Goal: Transaction & Acquisition: Subscribe to service/newsletter

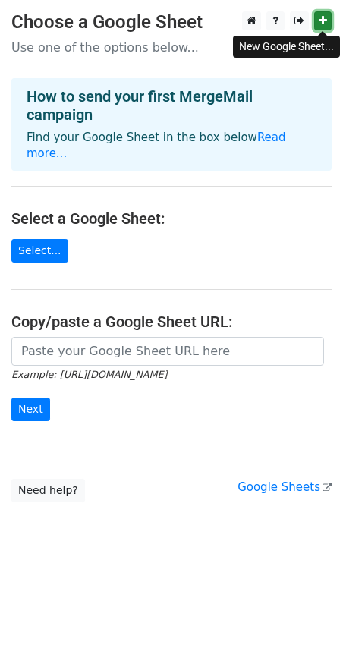
click at [326, 20] on icon at bounding box center [323, 20] width 8 height 11
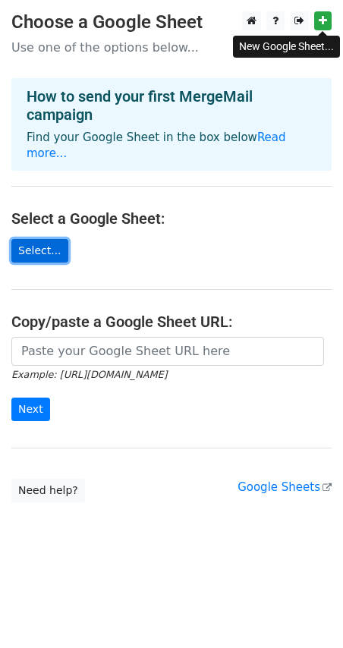
click at [44, 239] on link "Select..." at bounding box center [39, 251] width 57 height 24
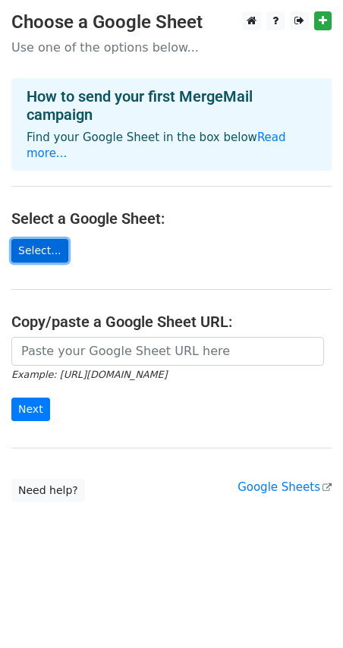
click at [51, 239] on link "Select..." at bounding box center [39, 251] width 57 height 24
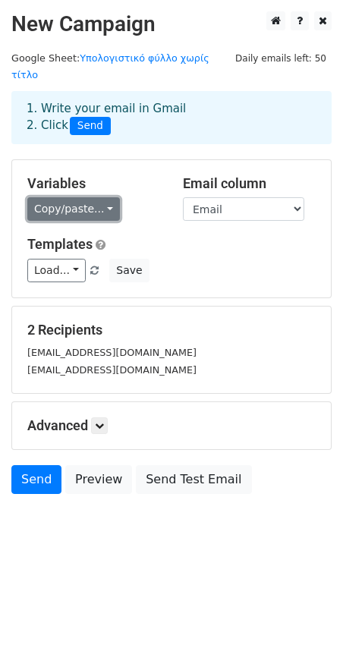
click at [90, 197] on link "Copy/paste..." at bounding box center [73, 209] width 93 height 24
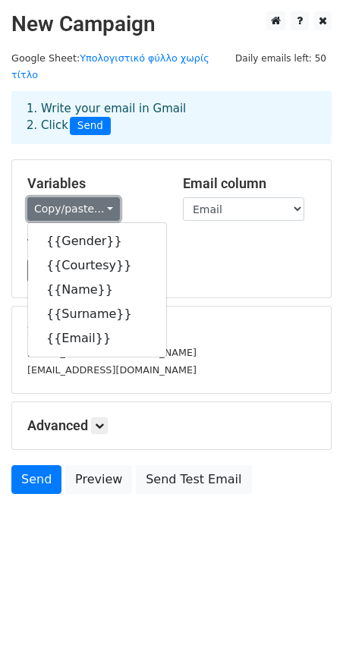
click at [88, 197] on link "Copy/paste..." at bounding box center [73, 209] width 93 height 24
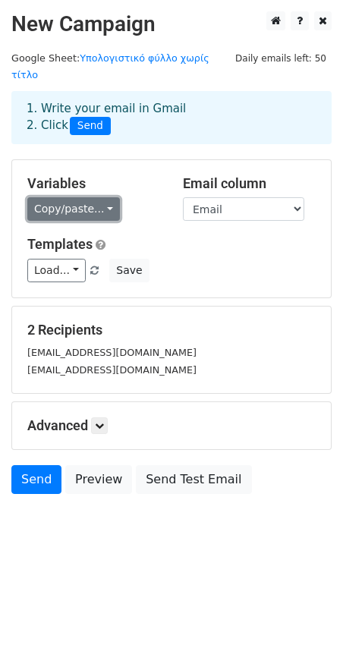
click at [87, 199] on link "Copy/paste..." at bounding box center [73, 209] width 93 height 24
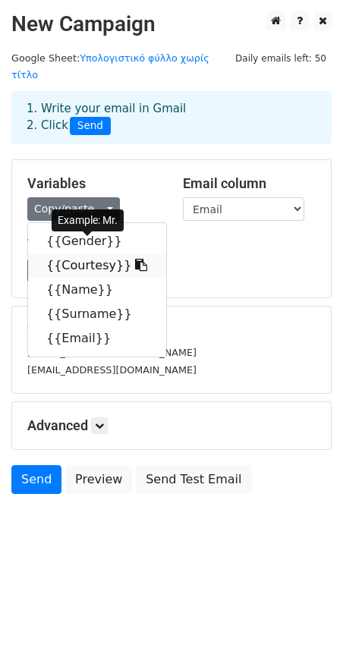
click at [96, 254] on link "{{Courtesy}}" at bounding box center [97, 266] width 138 height 24
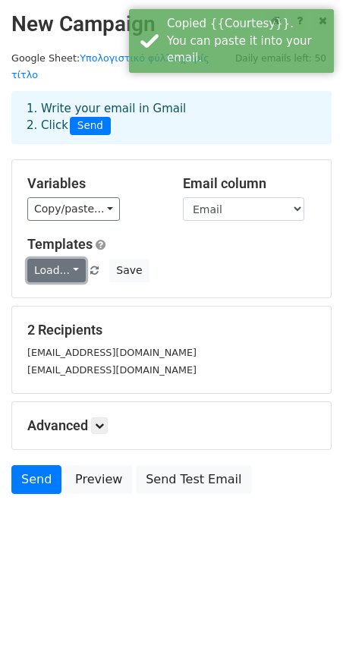
click at [65, 259] on link "Load..." at bounding box center [56, 271] width 58 height 24
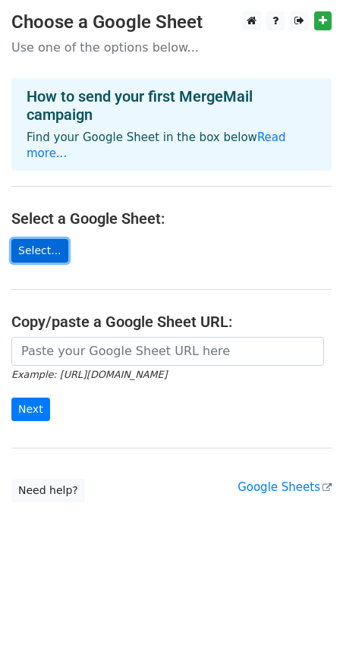
click at [33, 239] on link "Select..." at bounding box center [39, 251] width 57 height 24
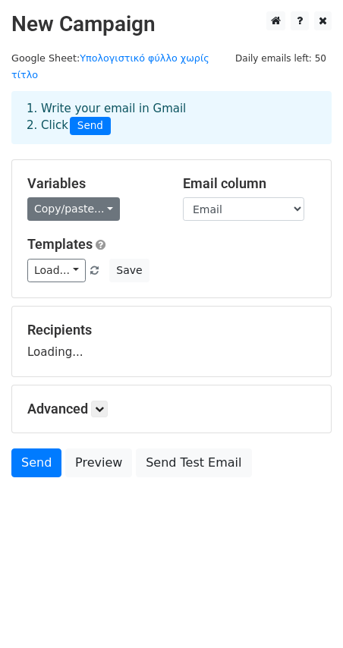
click at [85, 198] on link "Copy/paste..." at bounding box center [73, 209] width 93 height 24
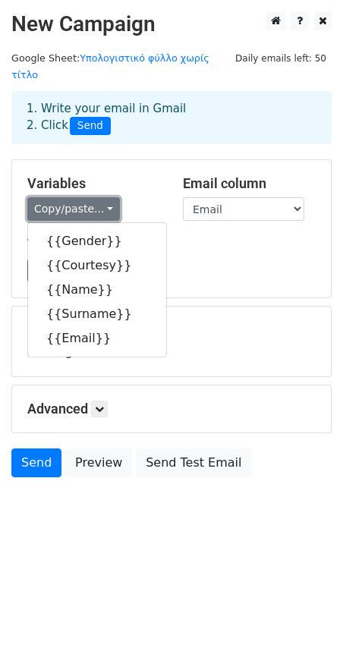
click at [86, 198] on link "Copy/paste..." at bounding box center [73, 209] width 93 height 24
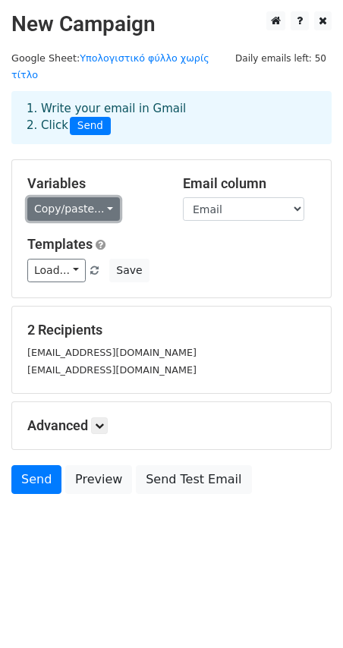
click at [88, 197] on link "Copy/paste..." at bounding box center [73, 209] width 93 height 24
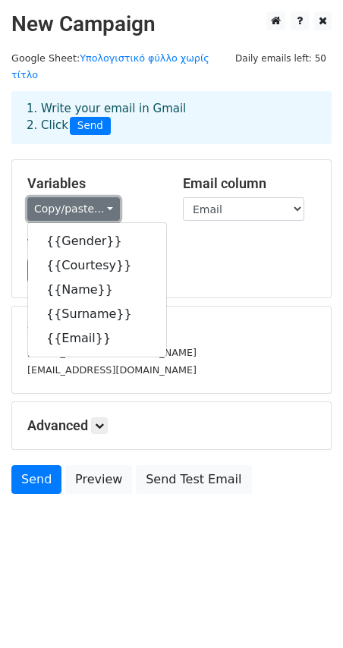
click at [88, 197] on link "Copy/paste..." at bounding box center [73, 209] width 93 height 24
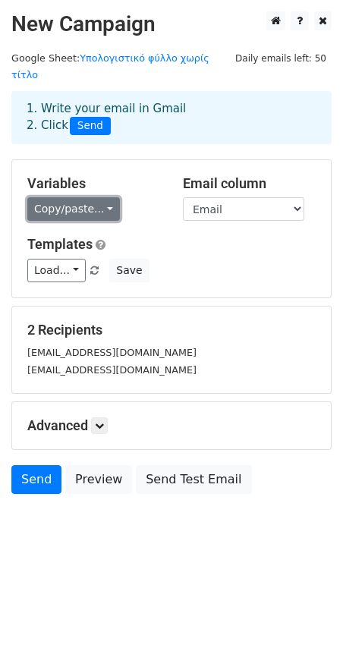
click at [96, 199] on link "Copy/paste..." at bounding box center [73, 209] width 93 height 24
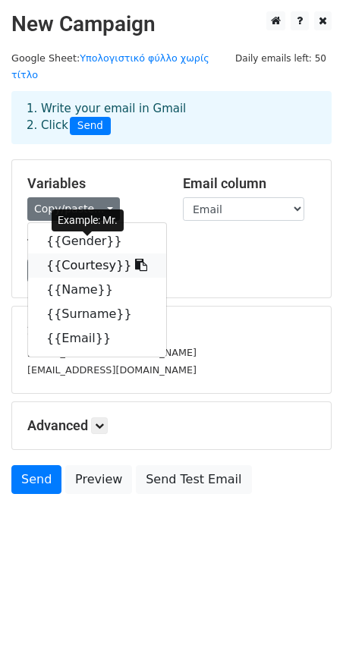
click at [99, 254] on link "{{Courtesy}}" at bounding box center [97, 266] width 138 height 24
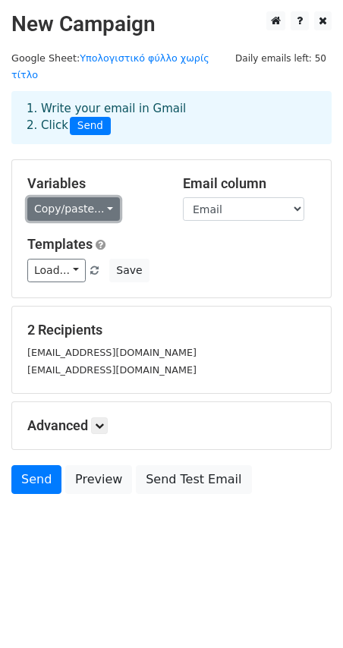
click at [97, 197] on link "Copy/paste..." at bounding box center [73, 209] width 93 height 24
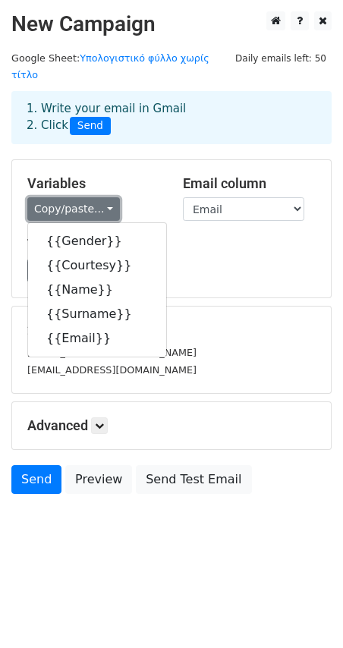
click at [97, 197] on link "Copy/paste..." at bounding box center [73, 209] width 93 height 24
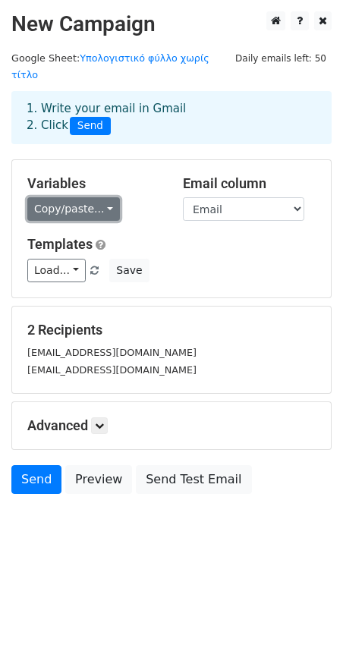
click at [97, 197] on link "Copy/paste..." at bounding box center [73, 209] width 93 height 24
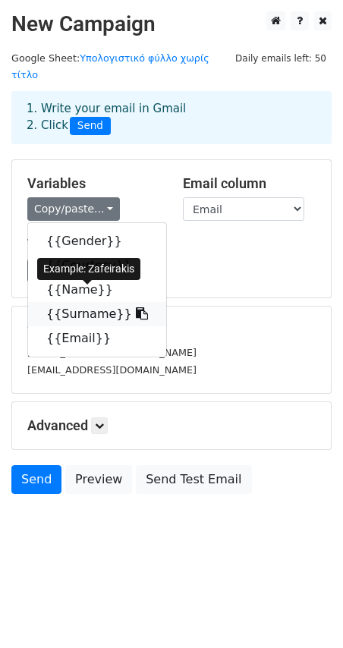
click at [86, 302] on link "{{Surname}}" at bounding box center [97, 314] width 138 height 24
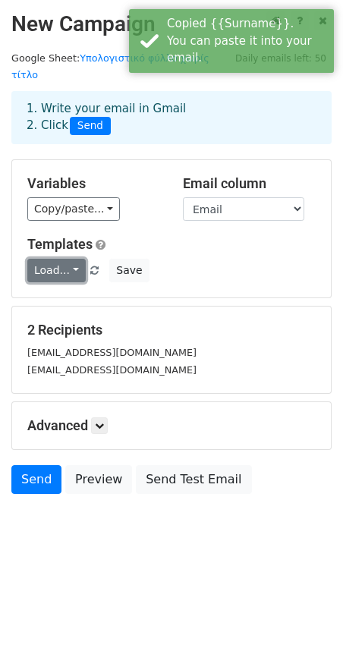
click at [62, 259] on link "Load..." at bounding box center [56, 271] width 58 height 24
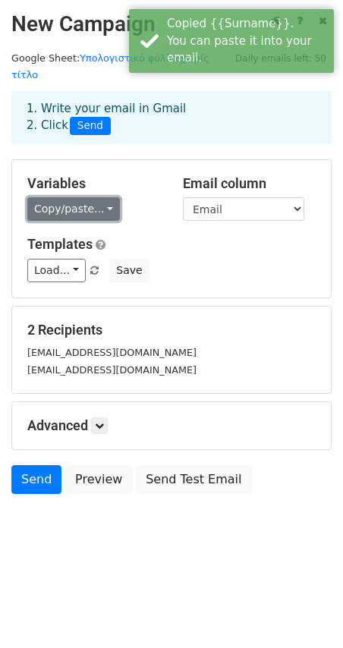
click at [62, 197] on link "Copy/paste..." at bounding box center [73, 209] width 93 height 24
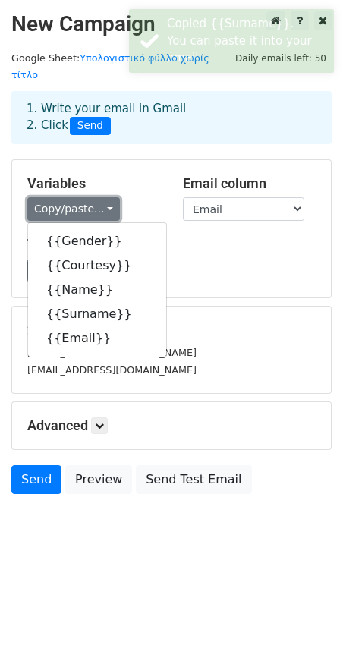
click at [62, 197] on link "Copy/paste..." at bounding box center [73, 209] width 93 height 24
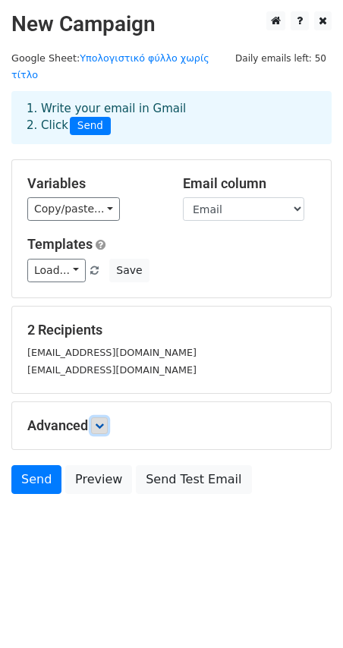
click at [104, 418] on link at bounding box center [99, 426] width 17 height 17
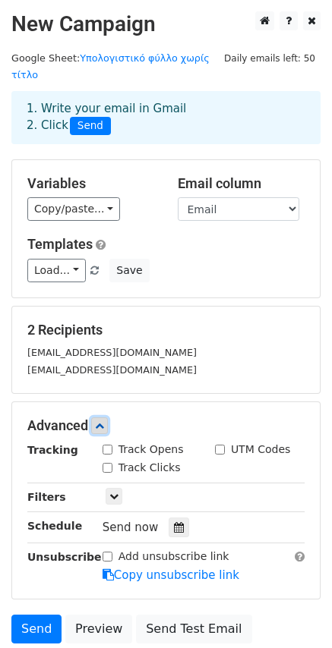
click at [107, 418] on link at bounding box center [99, 426] width 17 height 17
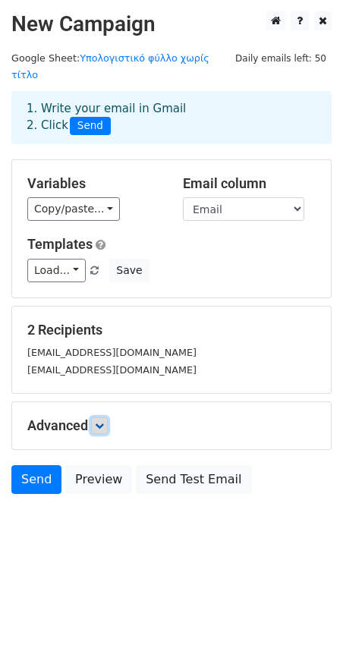
click at [104, 421] on icon at bounding box center [99, 425] width 9 height 9
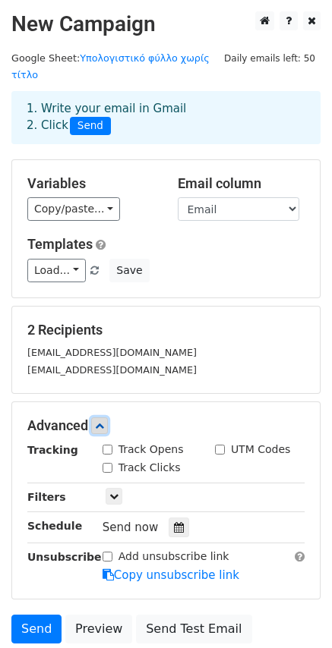
click at [104, 421] on icon at bounding box center [99, 425] width 9 height 9
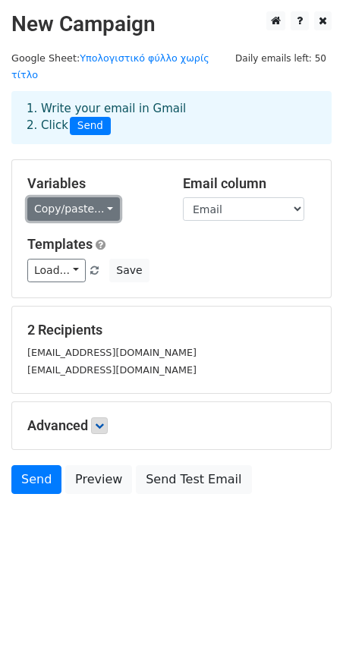
click at [64, 197] on link "Copy/paste..." at bounding box center [73, 209] width 93 height 24
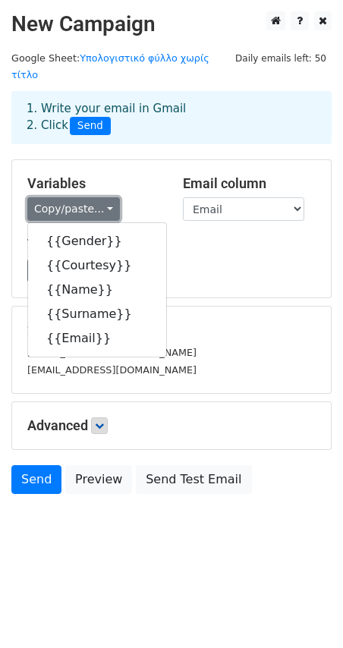
click at [78, 199] on link "Copy/paste..." at bounding box center [73, 209] width 93 height 24
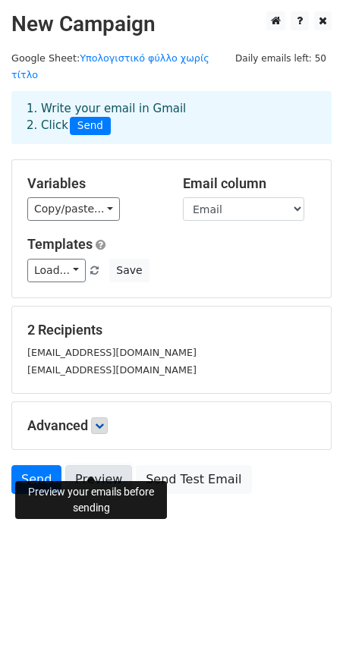
click at [91, 465] on link "Preview" at bounding box center [98, 479] width 67 height 29
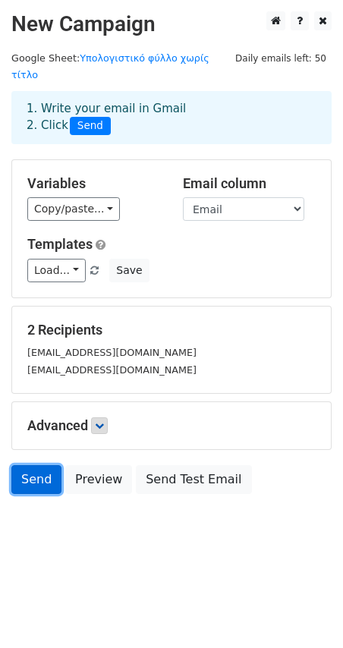
click at [34, 465] on link "Send" at bounding box center [36, 479] width 50 height 29
click at [38, 465] on link "Send" at bounding box center [36, 479] width 50 height 29
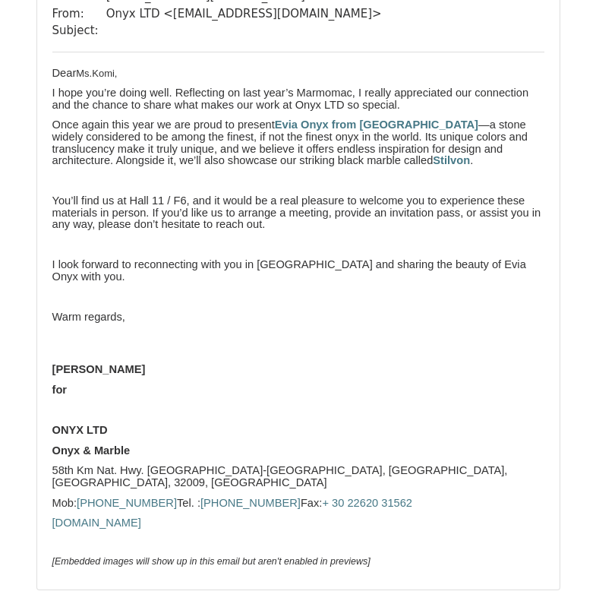
scroll to position [660, 0]
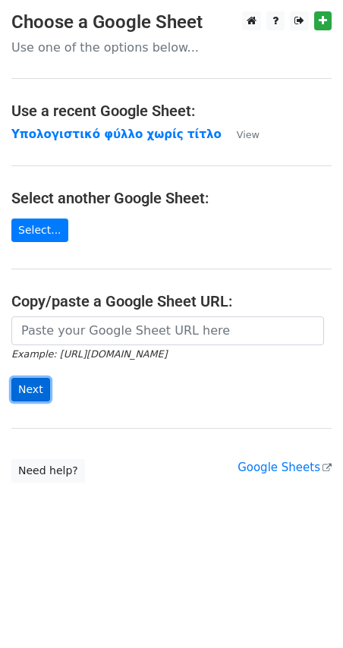
click at [29, 378] on input "Next" at bounding box center [30, 390] width 39 height 24
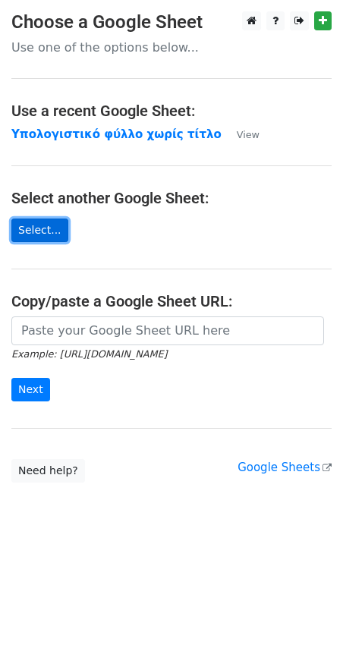
click at [35, 235] on link "Select..." at bounding box center [39, 231] width 57 height 24
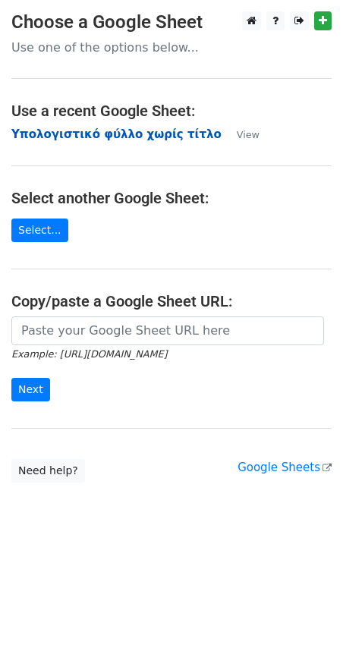
click at [77, 131] on strong "Υπολογιστικό φύλλο χωρίς τίτλο" at bounding box center [116, 135] width 210 height 14
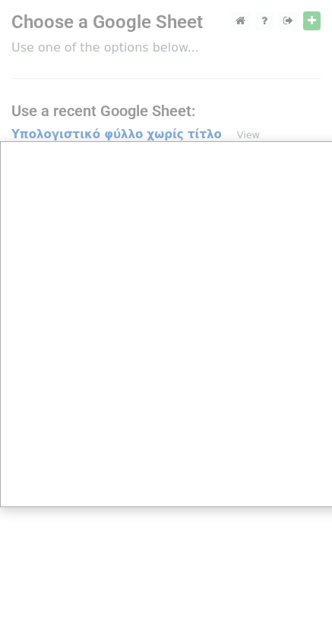
click at [105, 131] on div at bounding box center [171, 324] width 343 height 648
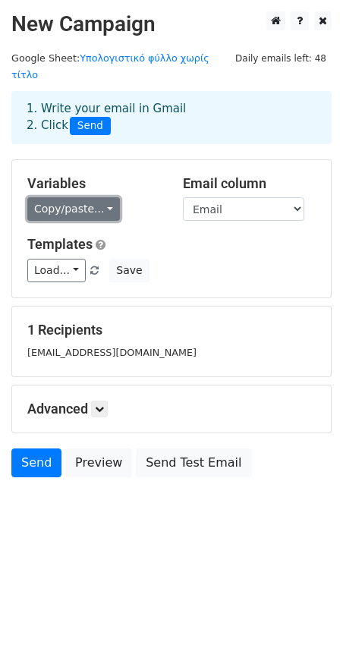
click at [93, 197] on link "Copy/paste..." at bounding box center [73, 209] width 93 height 24
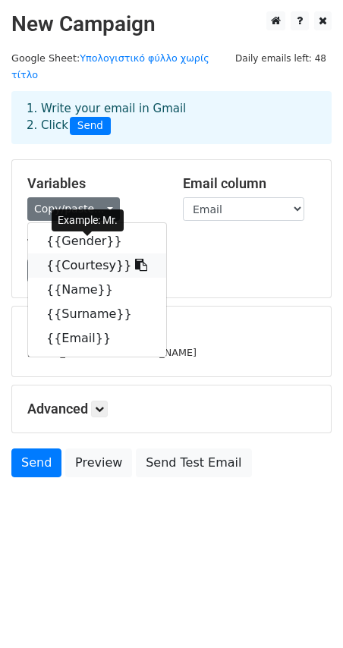
click at [92, 254] on link "{{Courtesy}}" at bounding box center [97, 266] width 138 height 24
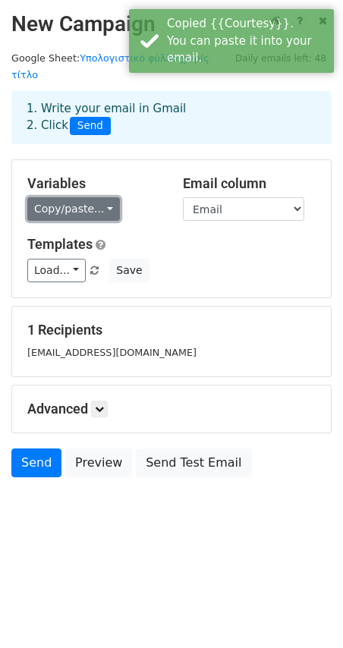
click at [94, 197] on link "Copy/paste..." at bounding box center [73, 209] width 93 height 24
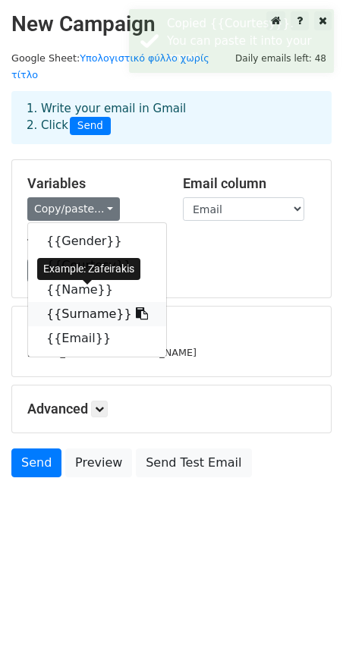
click at [77, 302] on link "{{Surname}}" at bounding box center [97, 314] width 138 height 24
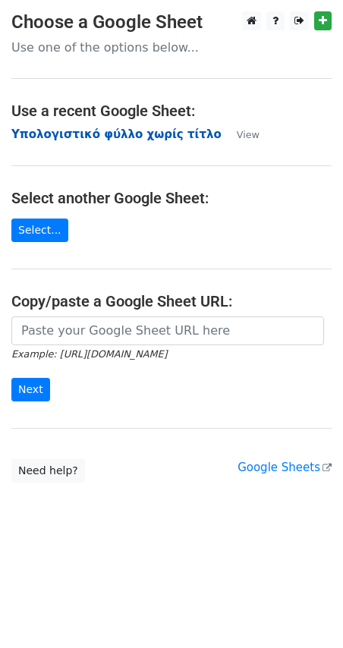
click at [90, 137] on strong "Υπολογιστικό φύλλο χωρίς τίτλο" at bounding box center [116, 135] width 210 height 14
click at [54, 132] on strong "Υπολογιστικό φύλλο χωρίς τίτλο" at bounding box center [116, 135] width 210 height 14
click at [77, 142] on td "Υπολογιστικό φύλλο χωρίς τίτλο" at bounding box center [116, 134] width 210 height 17
click at [75, 133] on strong "Υπολογιστικό φύλλο χωρίς τίτλο" at bounding box center [116, 135] width 210 height 14
click at [54, 140] on strong "Υπολογιστικό φύλλο χωρίς τίτλο" at bounding box center [116, 135] width 210 height 14
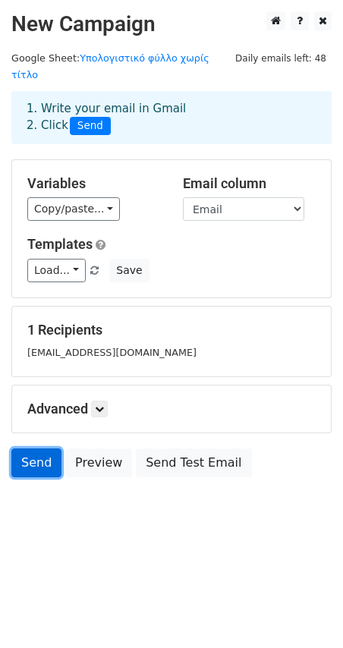
click at [43, 450] on link "Send" at bounding box center [36, 463] width 50 height 29
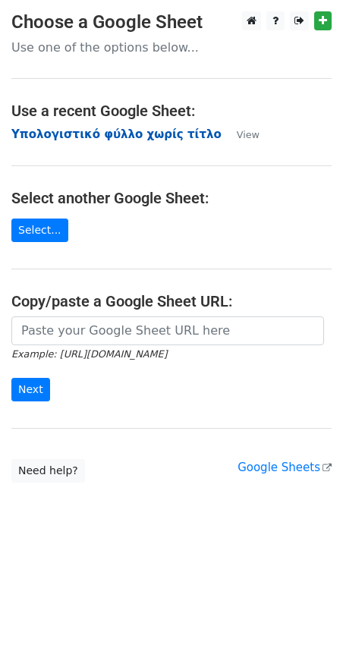
click at [116, 139] on strong "Υπολογιστικό φύλλο χωρίς τίτλο" at bounding box center [116, 135] width 210 height 14
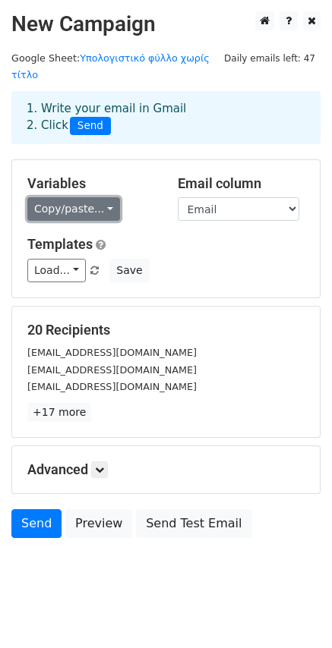
click at [95, 201] on link "Copy/paste..." at bounding box center [73, 209] width 93 height 24
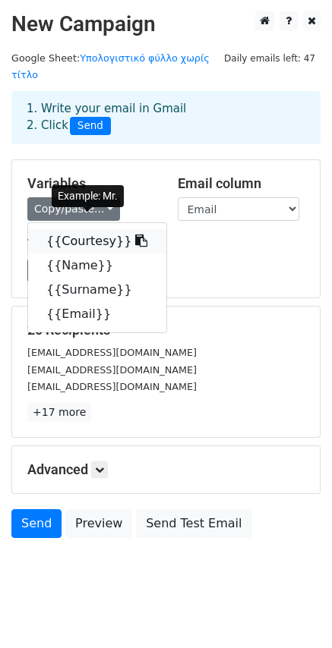
click at [135, 235] on icon at bounding box center [141, 241] width 12 height 12
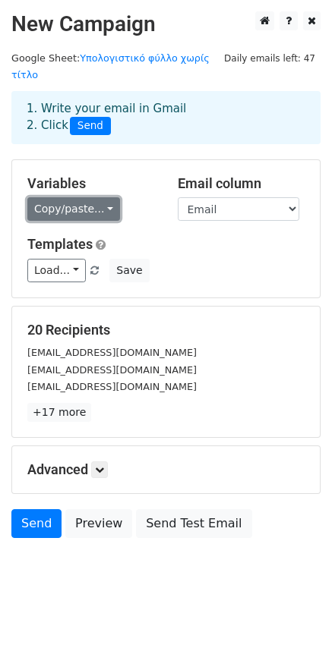
click at [98, 197] on link "Copy/paste..." at bounding box center [73, 209] width 93 height 24
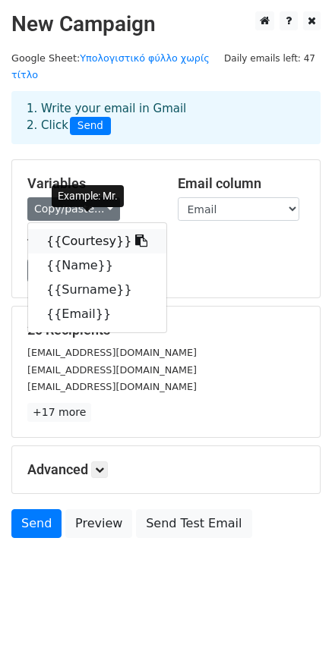
click at [90, 229] on link "{{Courtesy}}" at bounding box center [97, 241] width 138 height 24
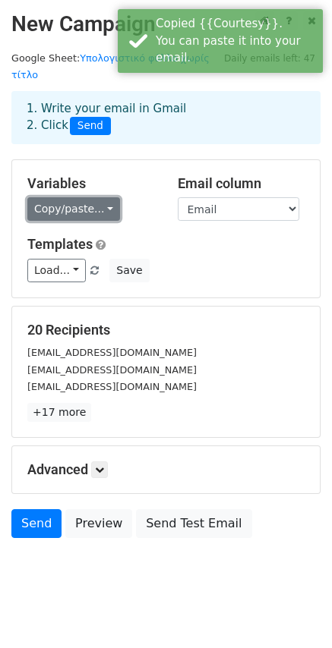
click at [47, 197] on link "Copy/paste..." at bounding box center [73, 209] width 93 height 24
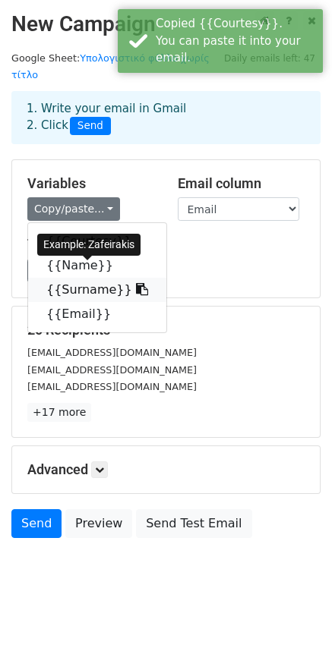
click at [76, 278] on link "{{Surname}}" at bounding box center [97, 290] width 138 height 24
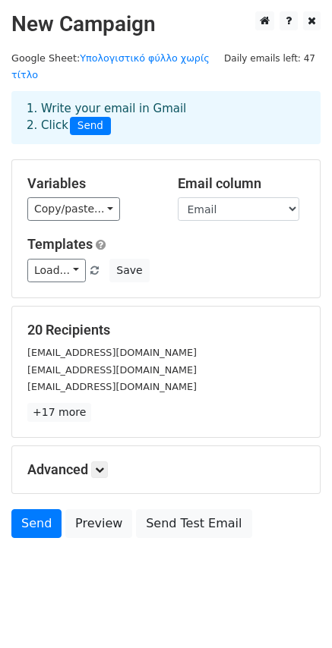
scroll to position [2, 0]
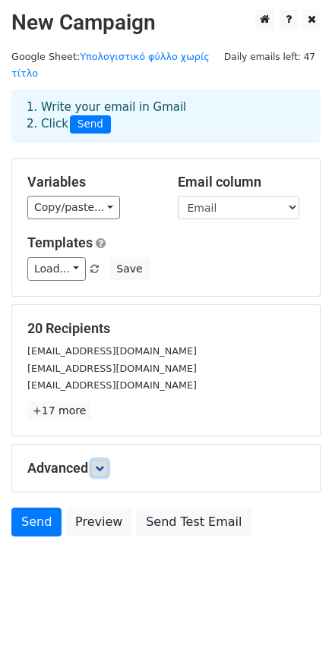
click at [104, 464] on icon at bounding box center [99, 468] width 9 height 9
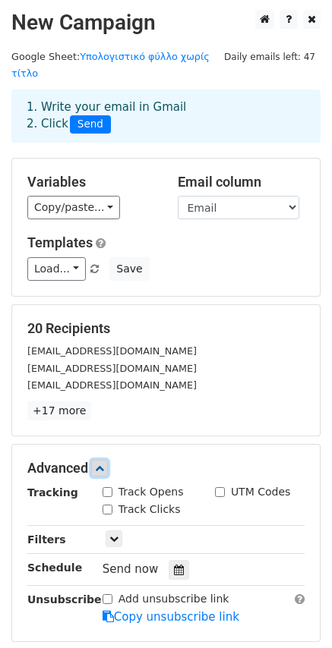
click at [104, 464] on icon at bounding box center [99, 468] width 9 height 9
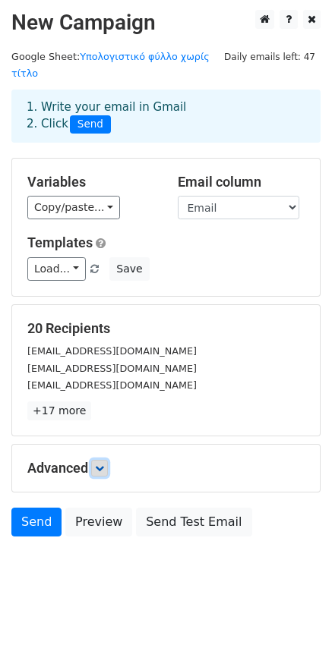
click at [104, 464] on icon at bounding box center [99, 468] width 9 height 9
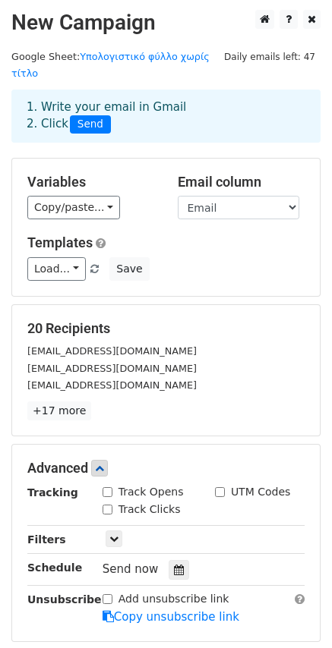
click at [110, 487] on input "Track Opens" at bounding box center [107, 492] width 10 height 10
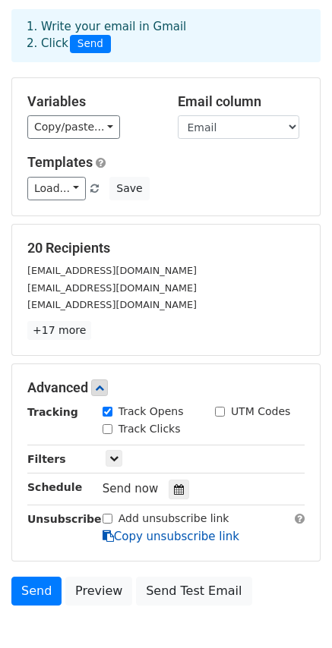
scroll to position [150, 0]
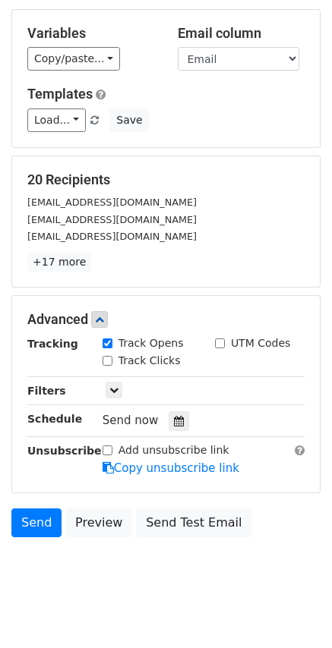
click at [108, 339] on input "Track Opens" at bounding box center [107, 344] width 10 height 10
checkbox input "true"
click at [104, 315] on icon at bounding box center [99, 319] width 9 height 9
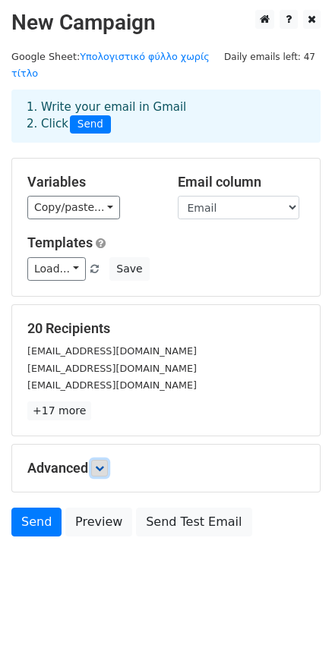
click at [104, 464] on icon at bounding box center [99, 468] width 9 height 9
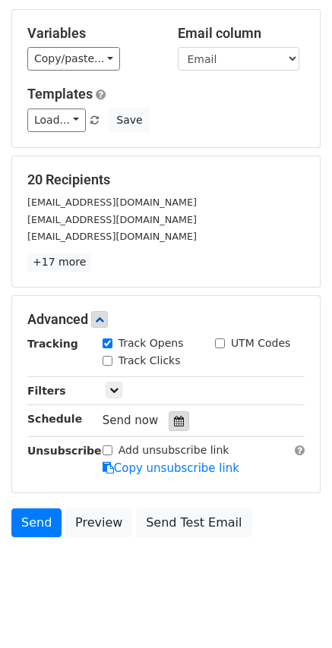
click at [174, 416] on icon at bounding box center [179, 421] width 10 height 11
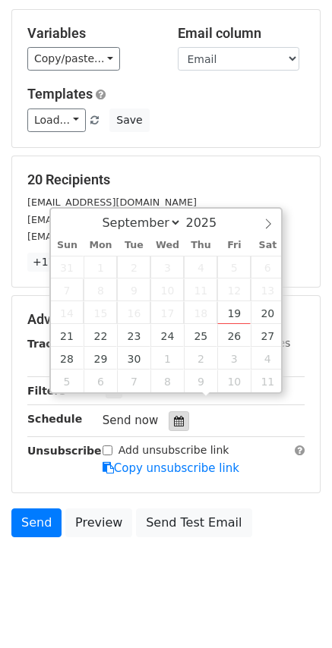
click at [174, 416] on icon at bounding box center [179, 421] width 10 height 11
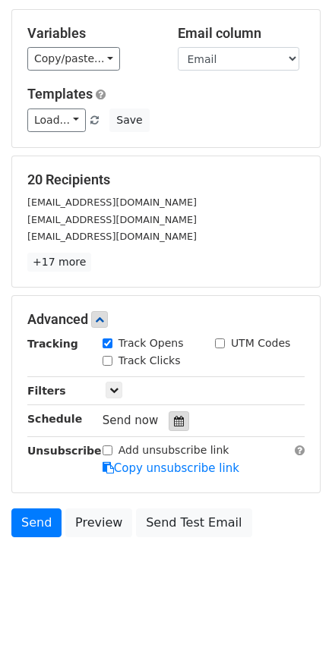
click at [174, 416] on icon at bounding box center [179, 421] width 10 height 11
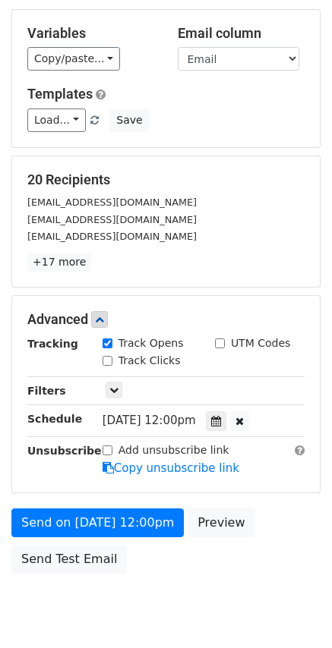
click at [257, 172] on h5 "20 Recipients" at bounding box center [165, 180] width 277 height 17
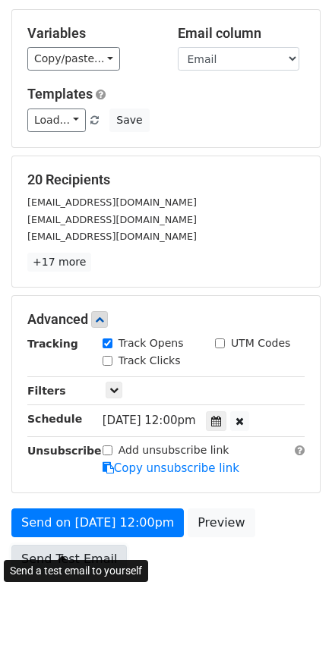
click at [88, 547] on link "Send Test Email" at bounding box center [68, 559] width 115 height 29
click at [78, 545] on link "Send Test Email" at bounding box center [68, 559] width 115 height 29
click at [71, 547] on link "Send Test Email" at bounding box center [68, 559] width 115 height 29
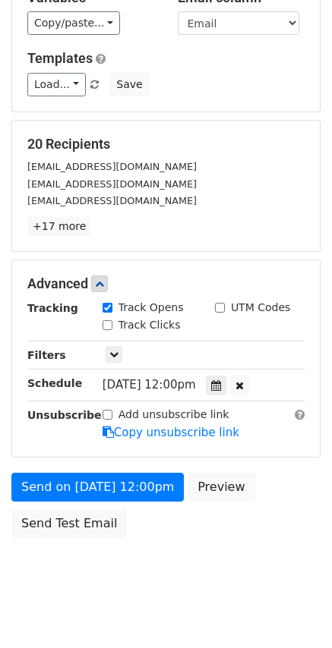
scroll to position [187, 0]
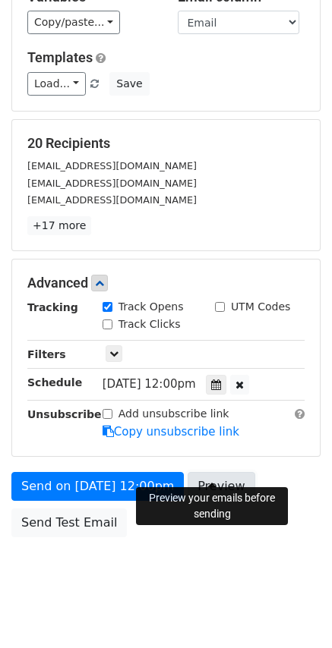
click at [207, 472] on link "Preview" at bounding box center [221, 486] width 67 height 29
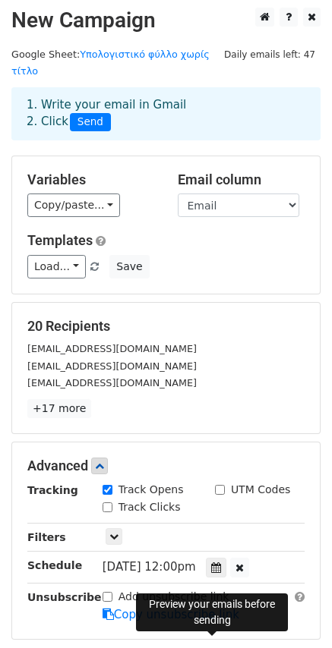
scroll to position [0, 0]
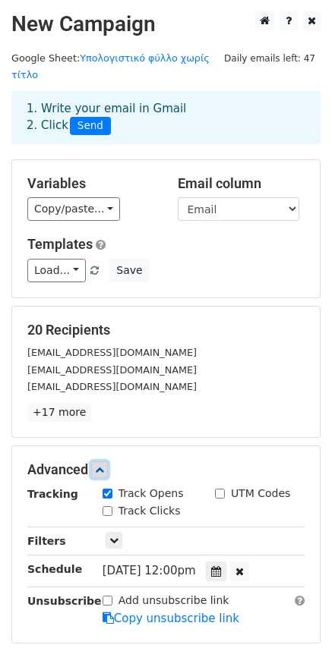
click at [104, 465] on icon at bounding box center [99, 469] width 9 height 9
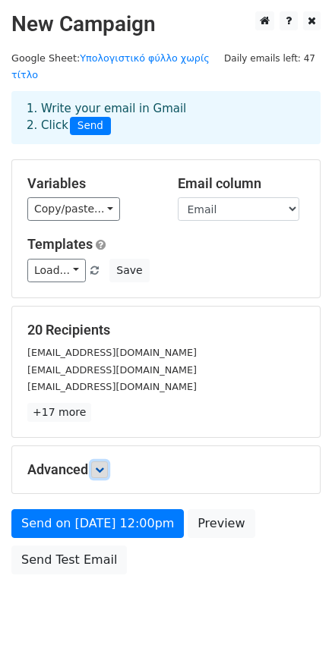
click at [102, 465] on icon at bounding box center [99, 469] width 9 height 9
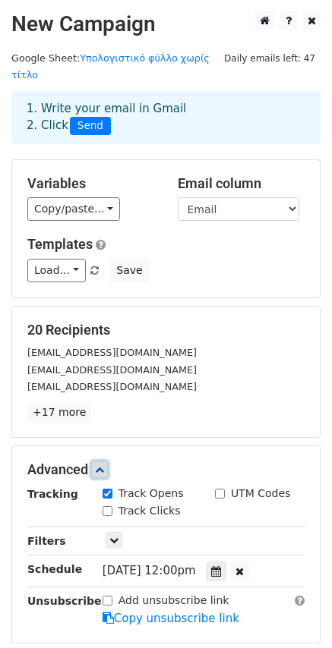
click at [102, 465] on icon at bounding box center [99, 469] width 9 height 9
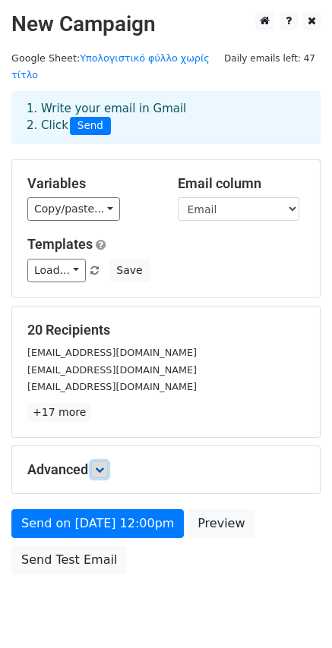
click at [96, 462] on link at bounding box center [99, 470] width 17 height 17
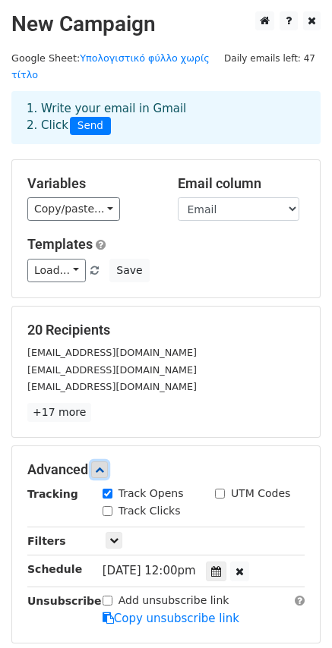
scroll to position [76, 0]
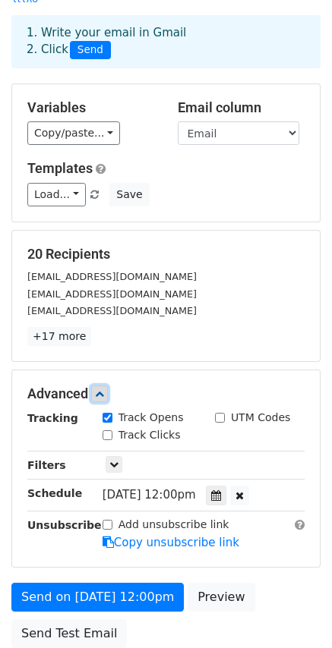
click at [106, 386] on link at bounding box center [99, 394] width 17 height 17
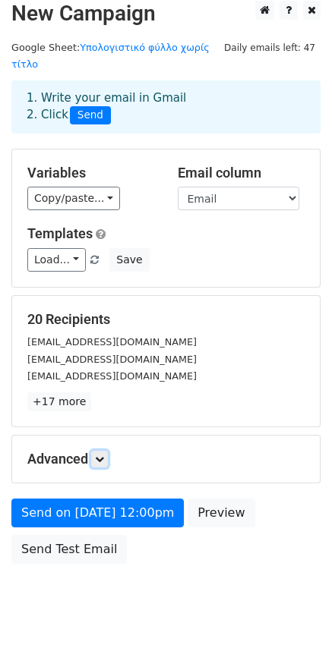
scroll to position [0, 0]
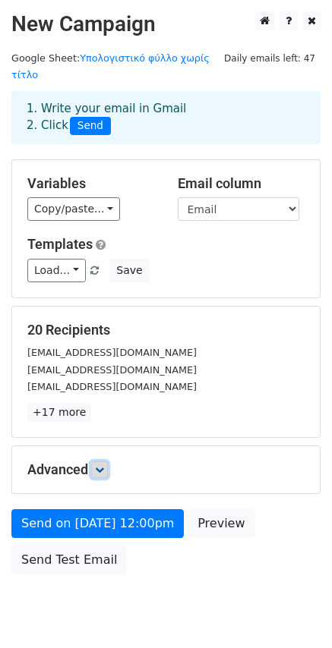
click at [101, 462] on link at bounding box center [99, 470] width 17 height 17
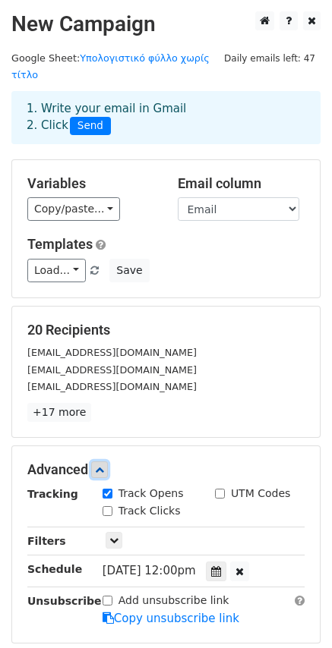
click at [101, 462] on link at bounding box center [99, 470] width 17 height 17
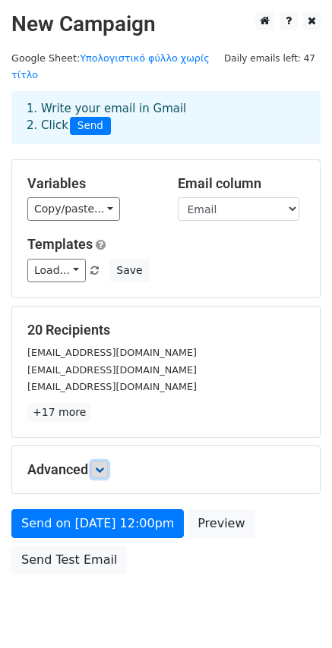
click at [101, 462] on link at bounding box center [99, 470] width 17 height 17
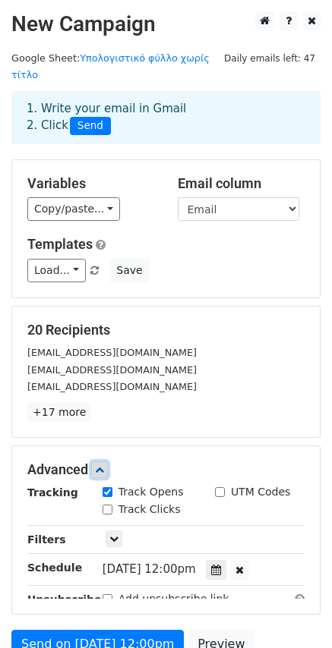
click at [101, 462] on link at bounding box center [99, 470] width 17 height 17
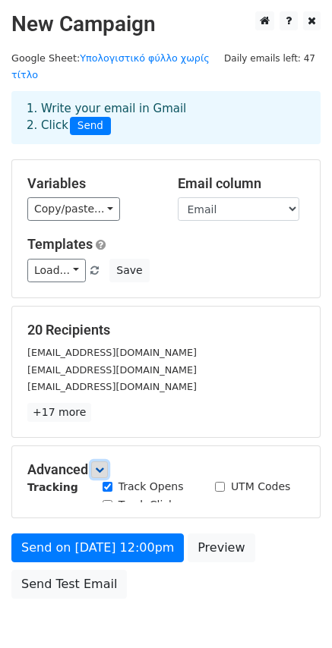
click at [101, 462] on link at bounding box center [99, 470] width 17 height 17
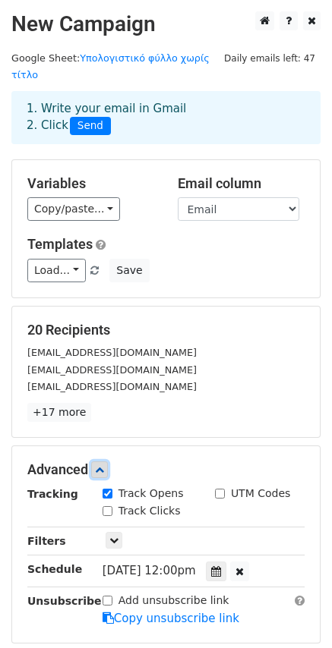
click at [101, 462] on link at bounding box center [99, 470] width 17 height 17
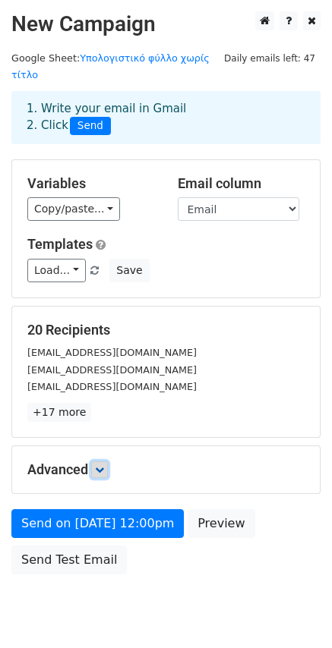
click at [99, 465] on icon at bounding box center [99, 469] width 9 height 9
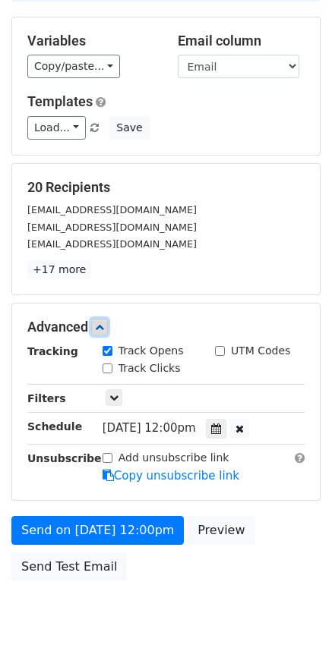
scroll to position [152, 0]
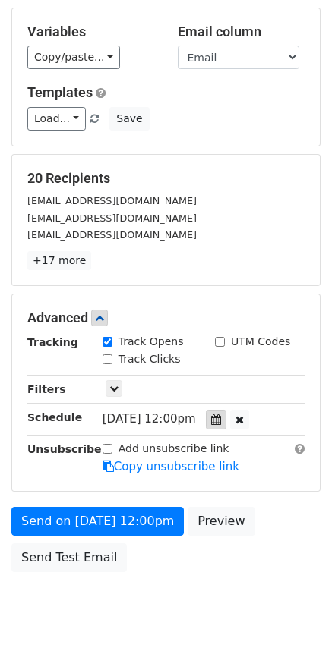
click at [221, 415] on icon at bounding box center [216, 420] width 10 height 11
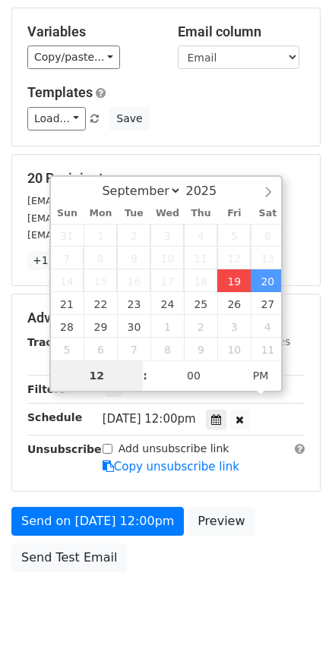
type input "2025-09-19 21:15"
type input "09"
type input "15"
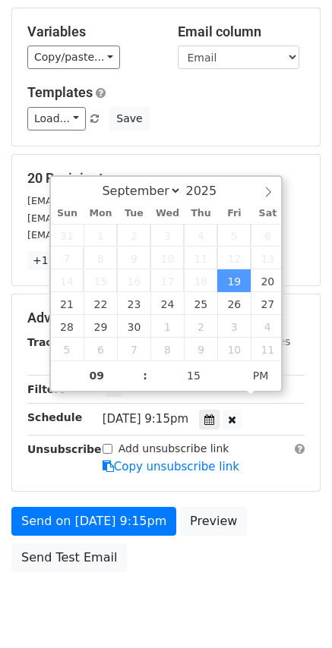
click at [201, 547] on div "Send on Sep 19 at 9:15pm Preview Send Test Email" at bounding box center [166, 543] width 332 height 73
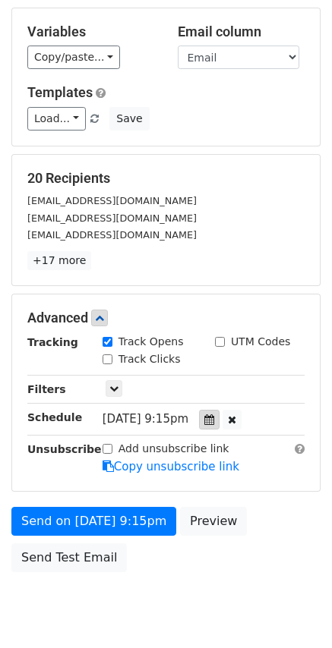
click at [208, 410] on div at bounding box center [209, 420] width 20 height 20
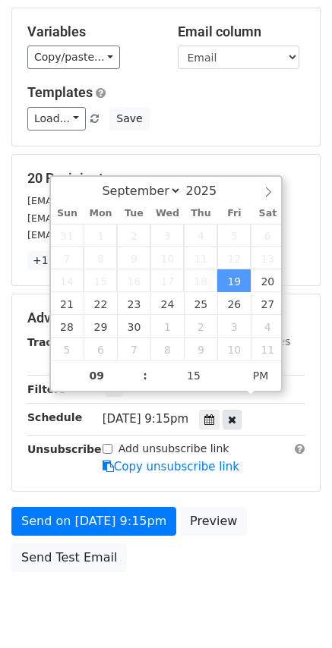
click at [236, 415] on icon at bounding box center [232, 420] width 8 height 11
type input "14"
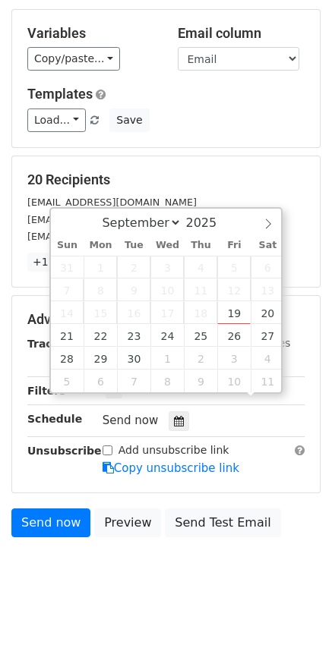
scroll to position [90, 0]
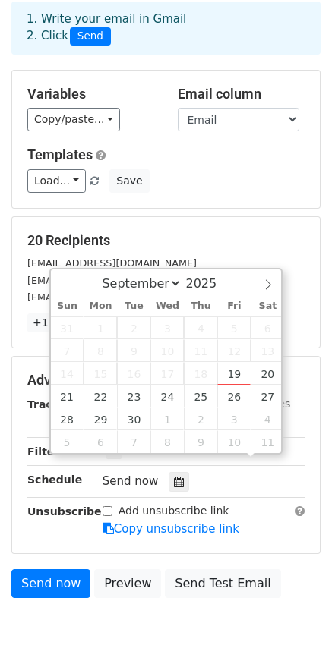
click at [162, 544] on body "New Campaign Daily emails left: 47 Google Sheet: Υπολογιστικό φύλλο χωρίς τίτλο…" at bounding box center [166, 294] width 332 height 745
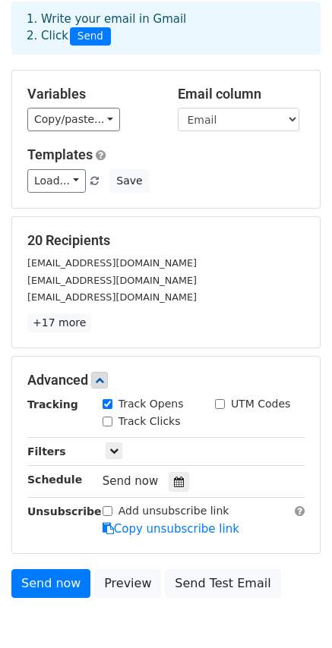
scroll to position [150, 0]
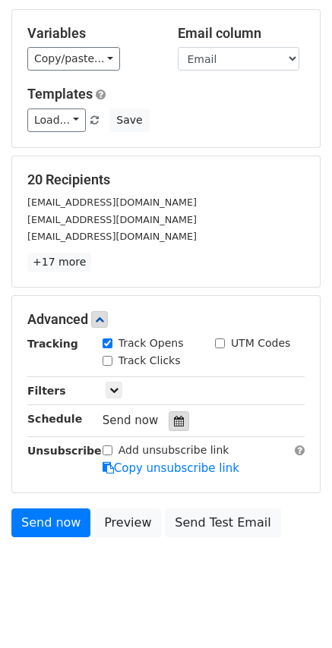
click at [175, 416] on icon at bounding box center [179, 421] width 10 height 11
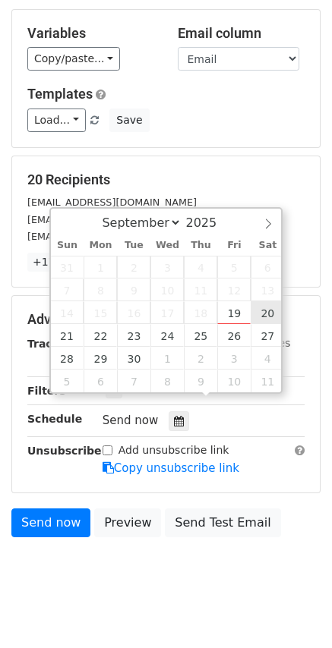
type input "2025-09-20 21:14"
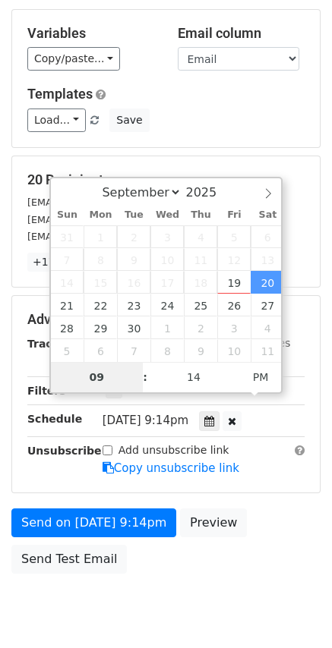
scroll to position [126, 0]
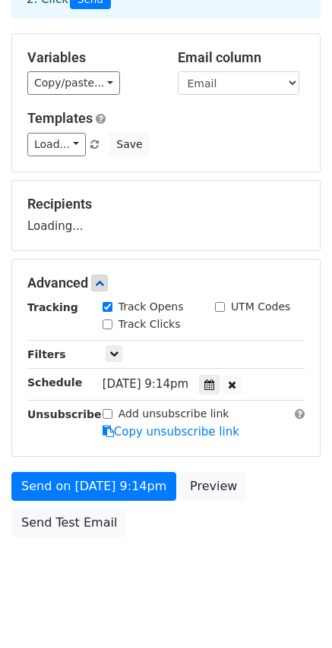
click at [182, 553] on body "New Campaign Daily emails left: 47 Google Sheet: Υπολογιστικό φύλλο χωρίς τίτλο…" at bounding box center [166, 245] width 332 height 720
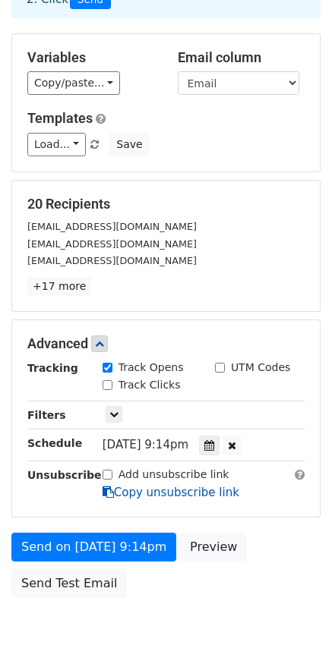
click at [152, 486] on link "Copy unsubscribe link" at bounding box center [170, 493] width 137 height 14
click at [214, 440] on icon at bounding box center [209, 445] width 10 height 11
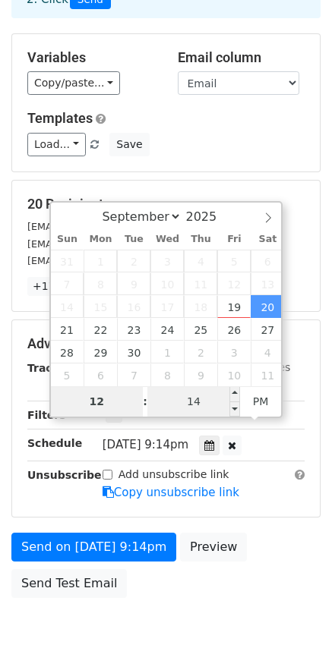
type input "12"
type input "2025-09-20 12:14"
type input "2025-09-20 12:00"
type input "14"
type input "00"
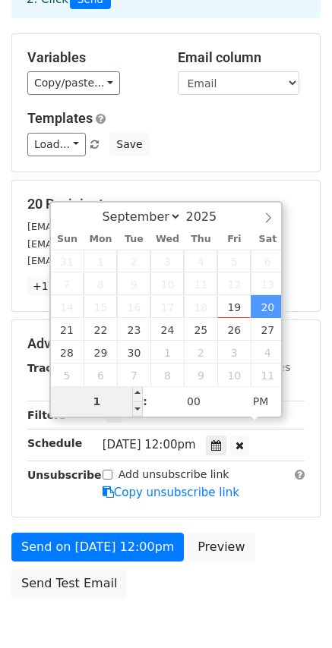
type input "12"
click at [179, 607] on body "New Campaign Daily emails left: 47 Google Sheet: Υπολογιστικό φύλλο χωρίς τίτλο…" at bounding box center [166, 275] width 332 height 781
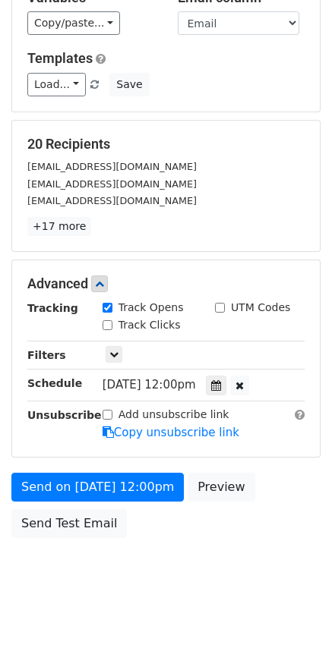
scroll to position [187, 0]
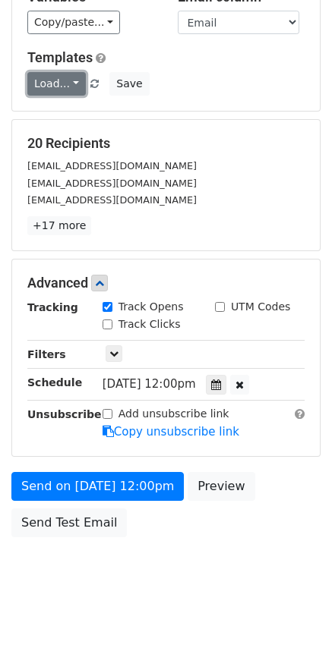
click at [76, 72] on link "Load..." at bounding box center [56, 84] width 58 height 24
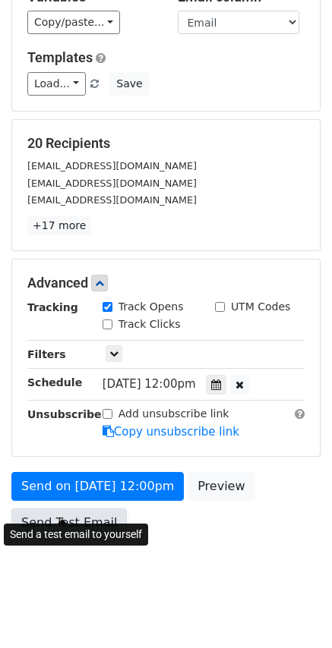
click at [89, 509] on link "Send Test Email" at bounding box center [68, 523] width 115 height 29
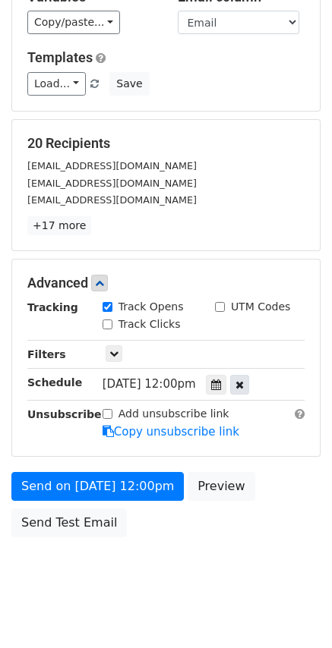
click at [249, 375] on div at bounding box center [239, 385] width 19 height 20
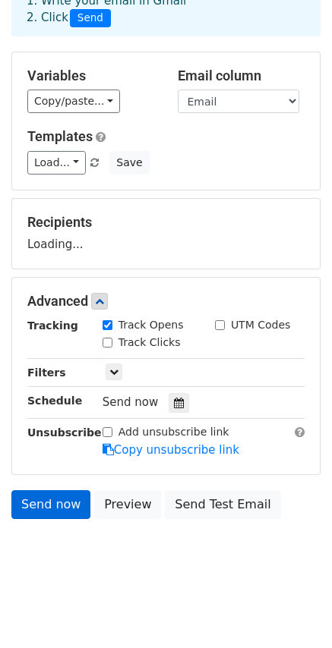
scroll to position [90, 0]
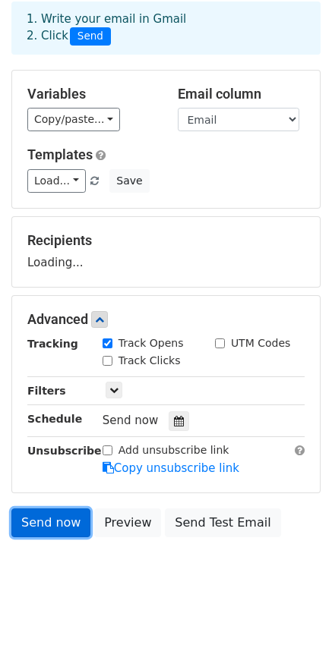
click at [44, 509] on link "Send now" at bounding box center [50, 523] width 79 height 29
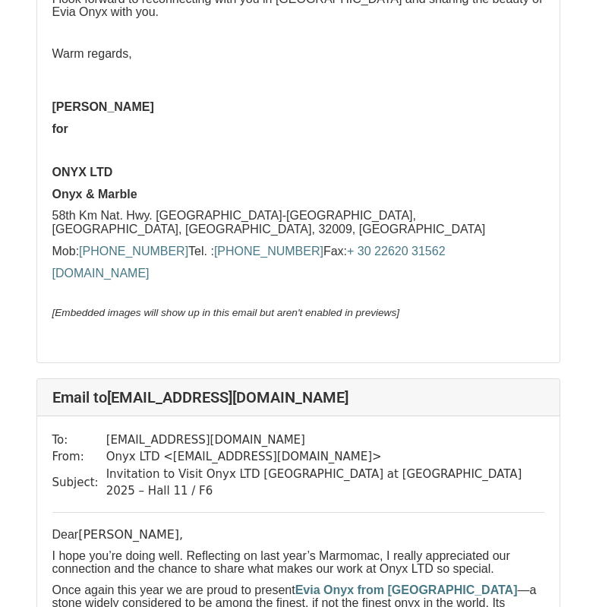
scroll to position [6757, 0]
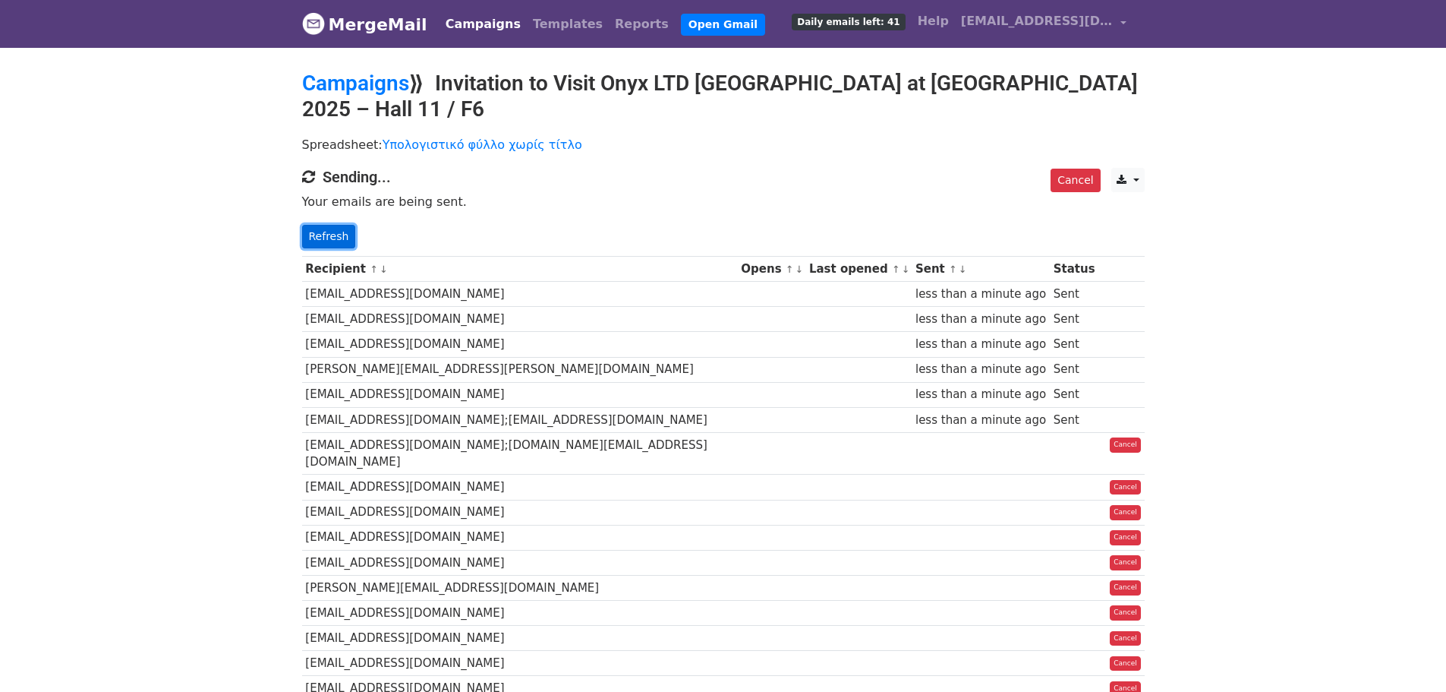
click at [327, 225] on link "Refresh" at bounding box center [329, 237] width 54 height 24
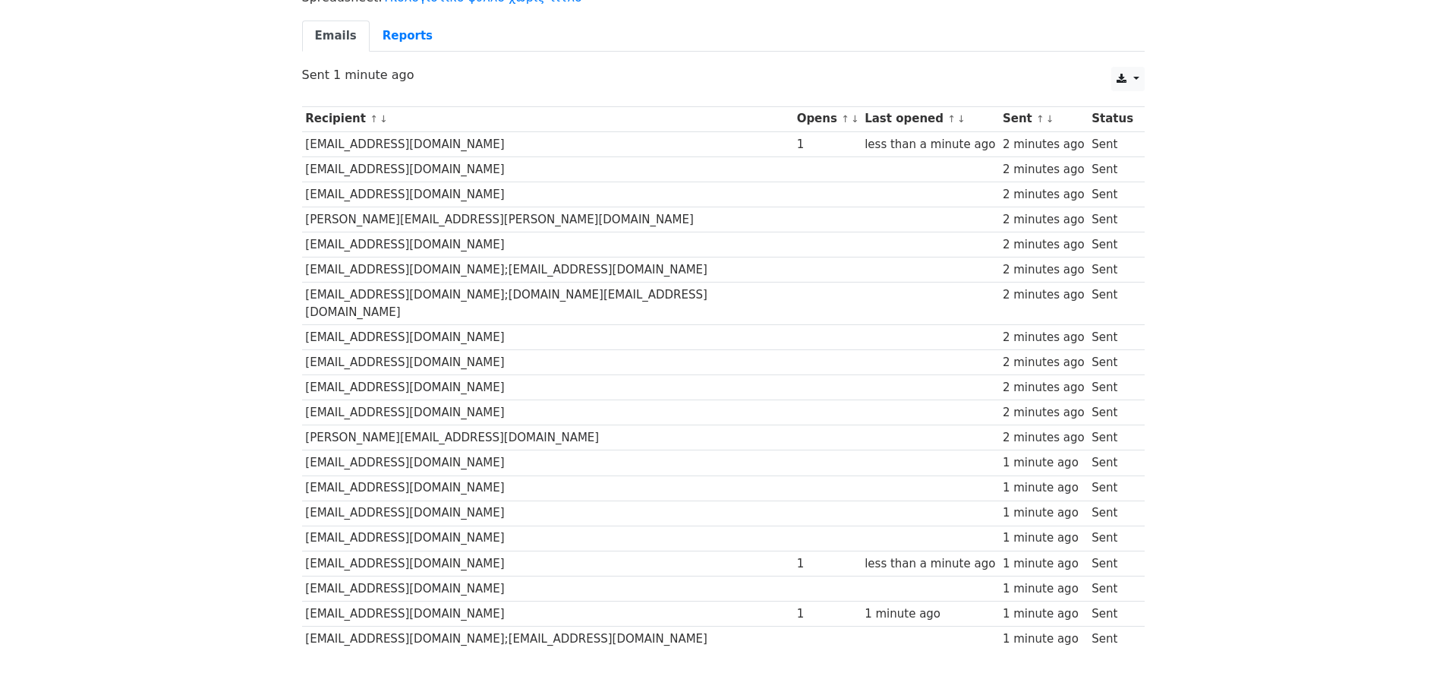
scroll to position [123, 0]
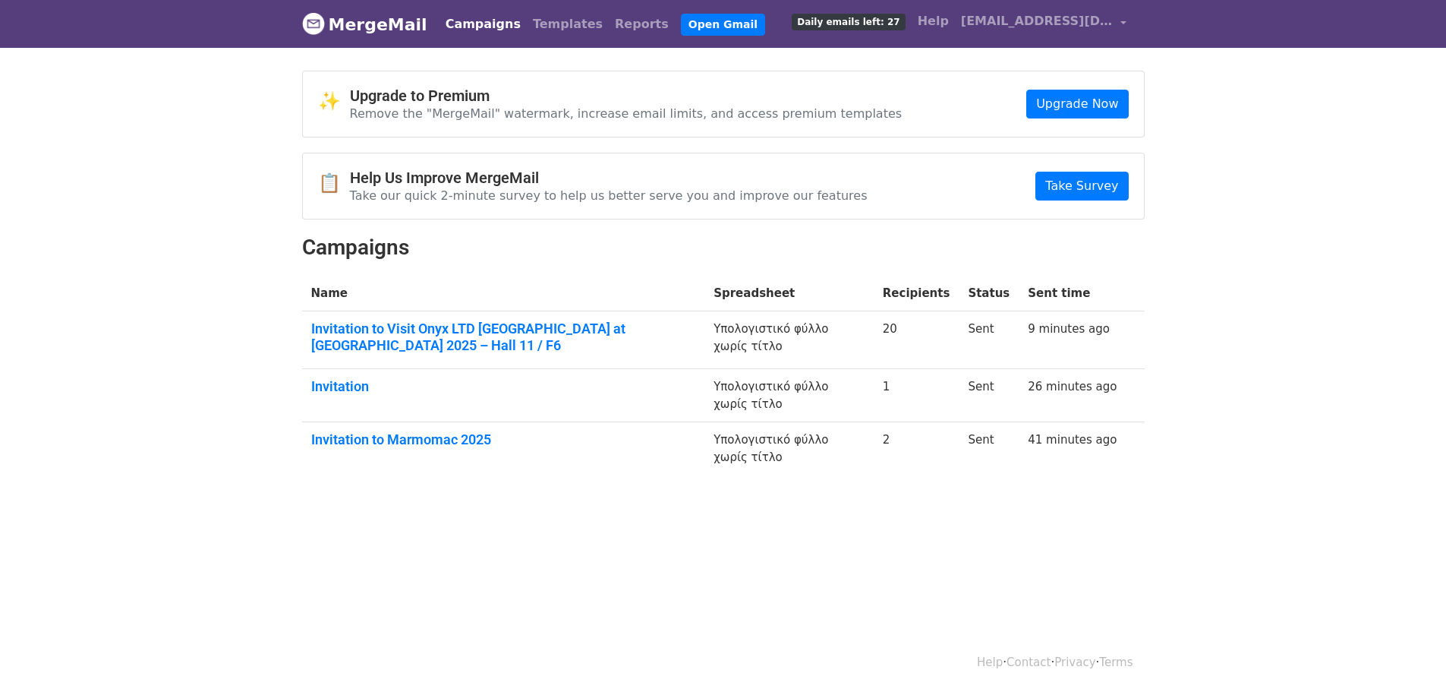
click at [905, 22] on span "Daily emails left: 27" at bounding box center [848, 22] width 113 height 17
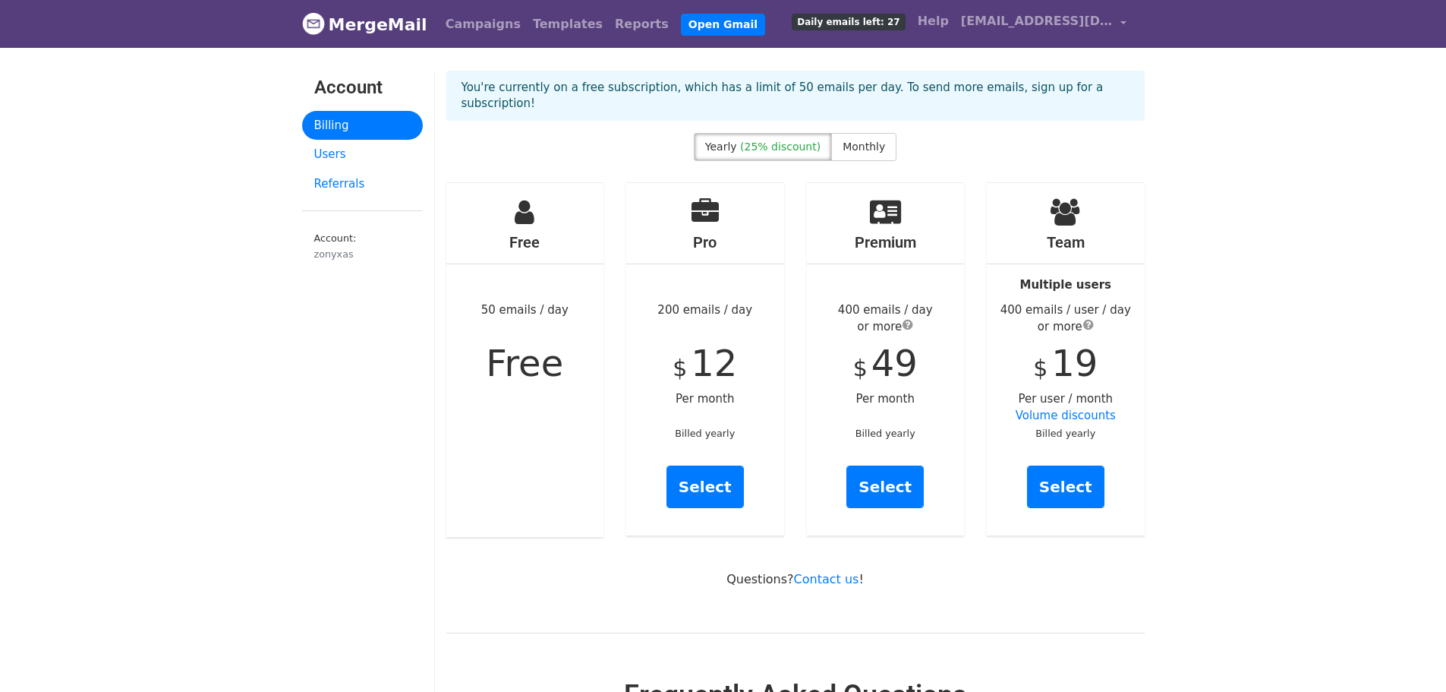
scroll to position [76, 0]
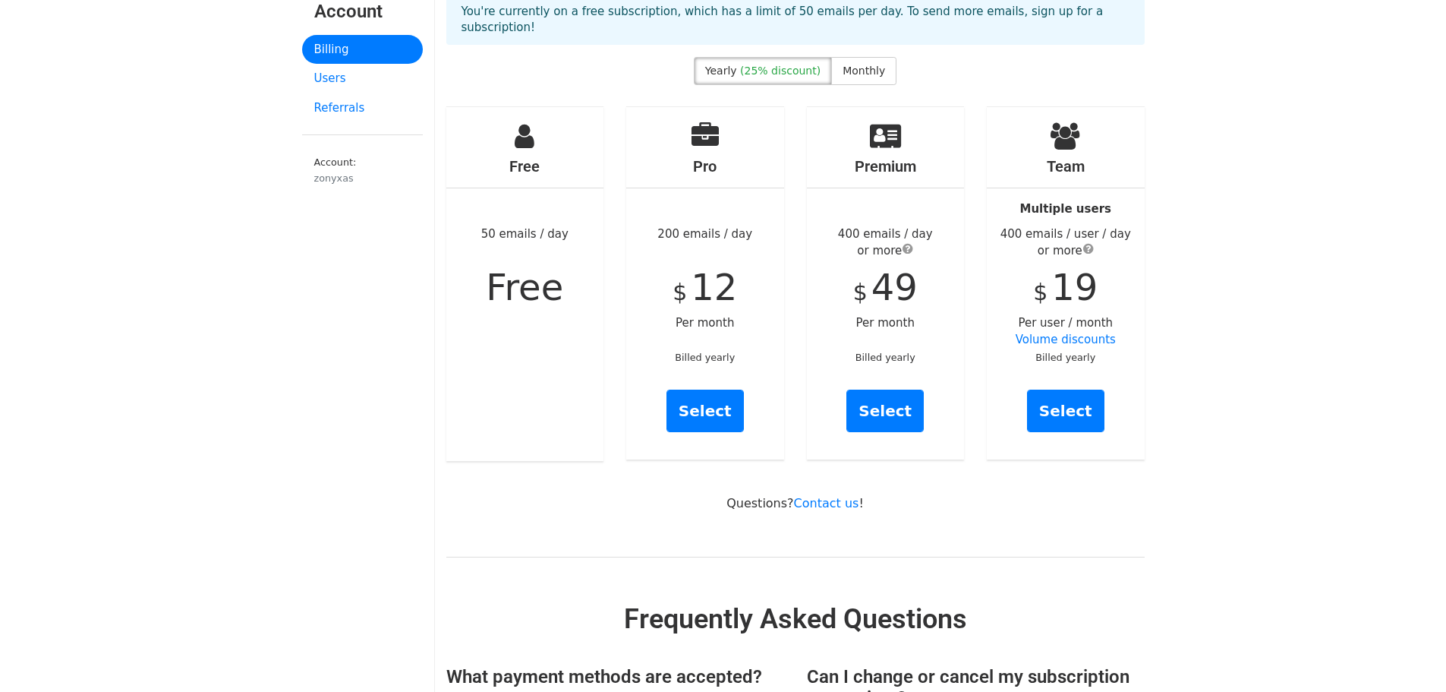
drag, startPoint x: 490, startPoint y: 217, endPoint x: 587, endPoint y: 222, distance: 96.5
click at [587, 222] on div "Free 50 emails / day Free" at bounding box center [525, 284] width 158 height 354
drag, startPoint x: 666, startPoint y: 214, endPoint x: 759, endPoint y: 225, distance: 94.0
click at [759, 225] on div "Pro 200 emails / day $ 12 Per month Billed yearly Select" at bounding box center [705, 283] width 158 height 352
drag, startPoint x: 854, startPoint y: 213, endPoint x: 916, endPoint y: 246, distance: 70.3
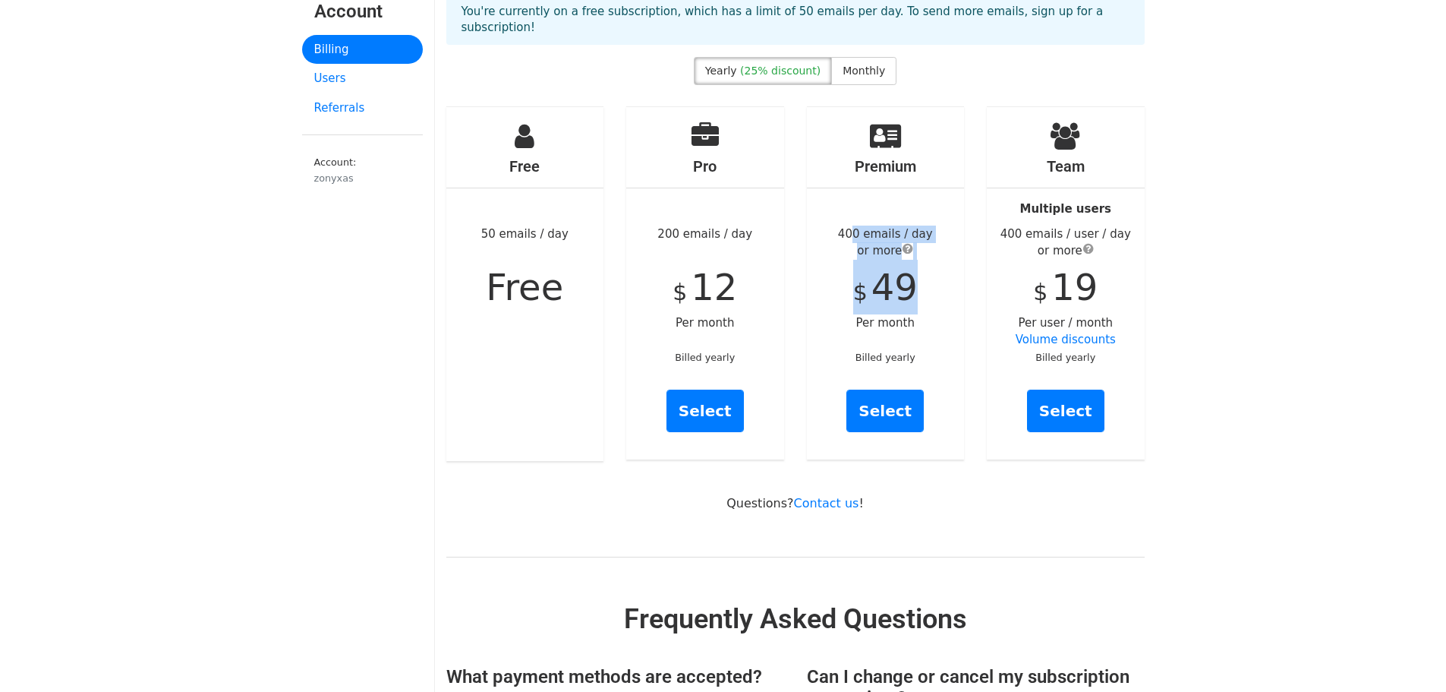
click at [909, 243] on div "Premium 400 emails / day or more $ 49 Per month Billed yearly Select" at bounding box center [886, 283] width 158 height 352
click at [935, 269] on div "Premium 400 emails / day or more $ 49 Per month Billed yearly Select" at bounding box center [886, 283] width 158 height 352
drag, startPoint x: 1013, startPoint y: 210, endPoint x: 1090, endPoint y: 230, distance: 79.2
click at [1090, 230] on div "400 emails / user / day or more" at bounding box center [1066, 242] width 158 height 34
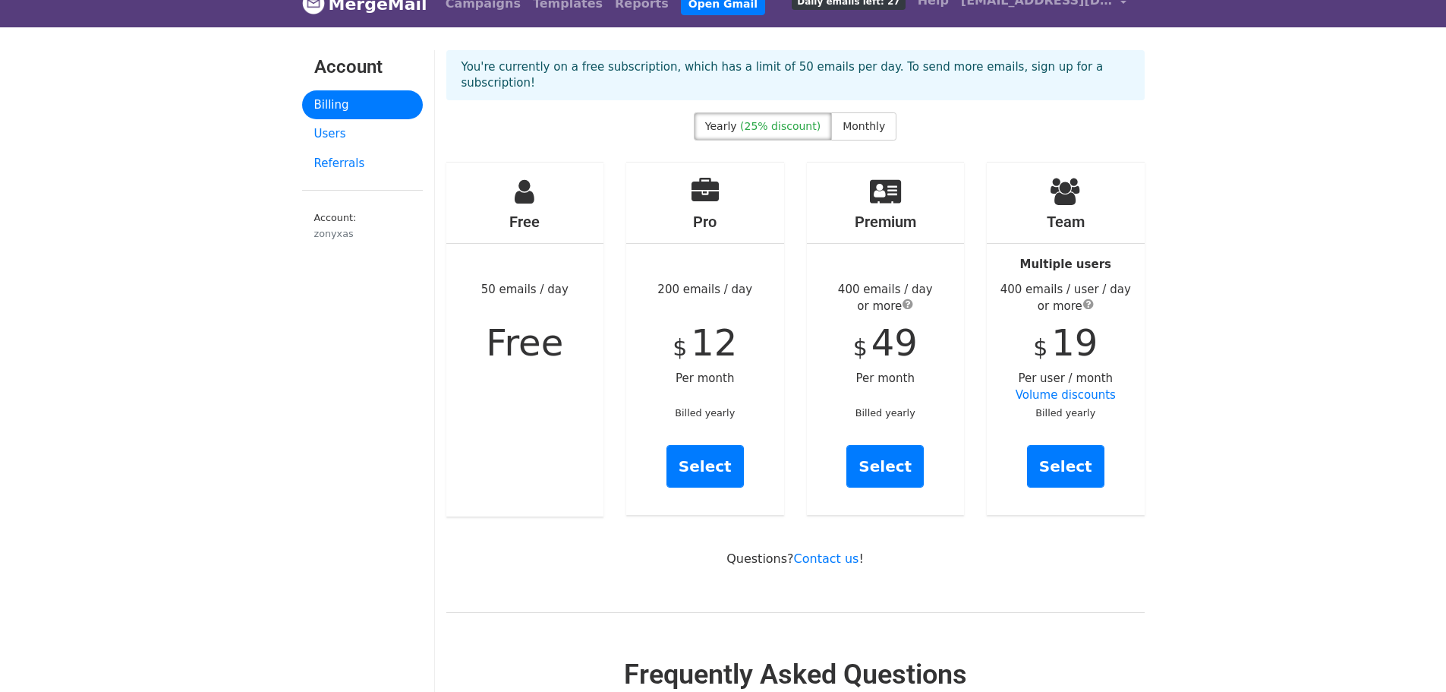
scroll to position [0, 0]
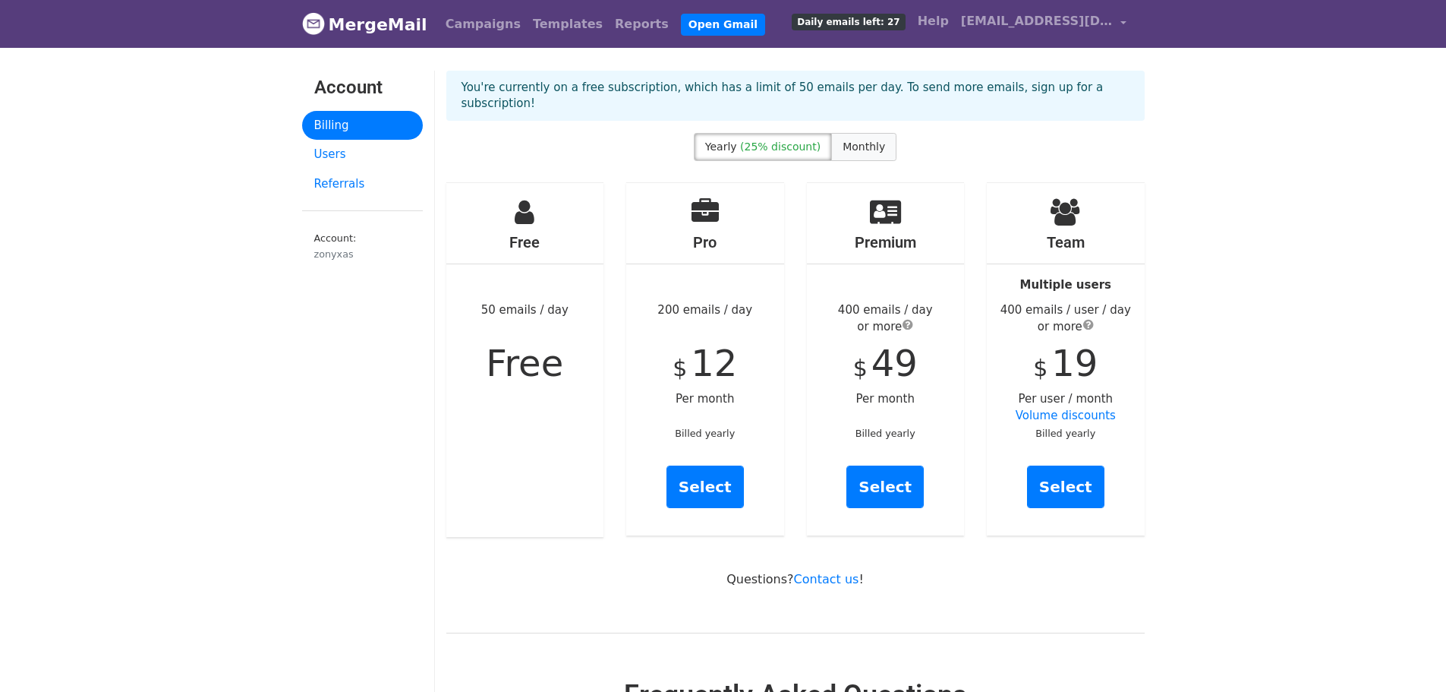
click at [851, 140] on span "Monthly" at bounding box center [864, 146] width 43 height 12
click at [790, 140] on span "(25% discount)" at bounding box center [780, 146] width 80 height 12
click at [383, 149] on link "Users" at bounding box center [362, 155] width 121 height 30
click at [335, 145] on link "Users" at bounding box center [362, 155] width 121 height 30
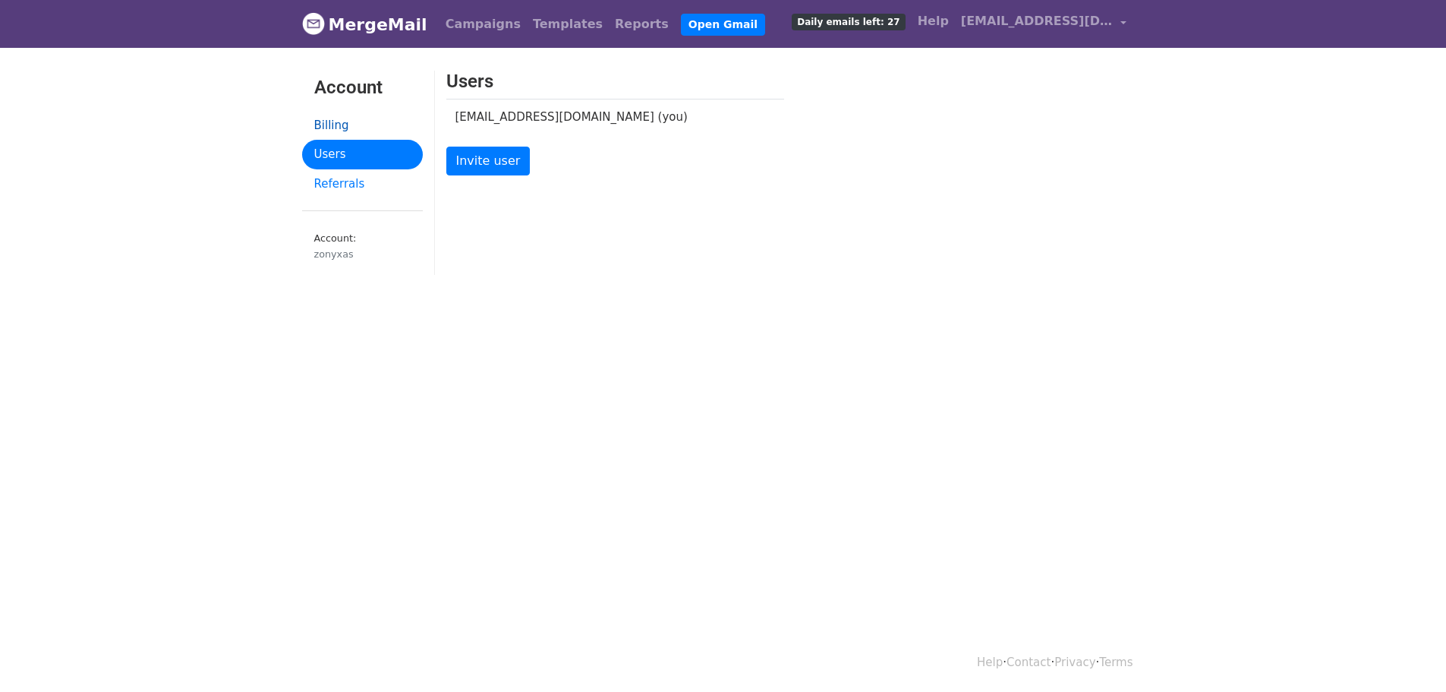
click at [355, 122] on link "Billing" at bounding box center [362, 126] width 121 height 30
